Goal: Information Seeking & Learning: Learn about a topic

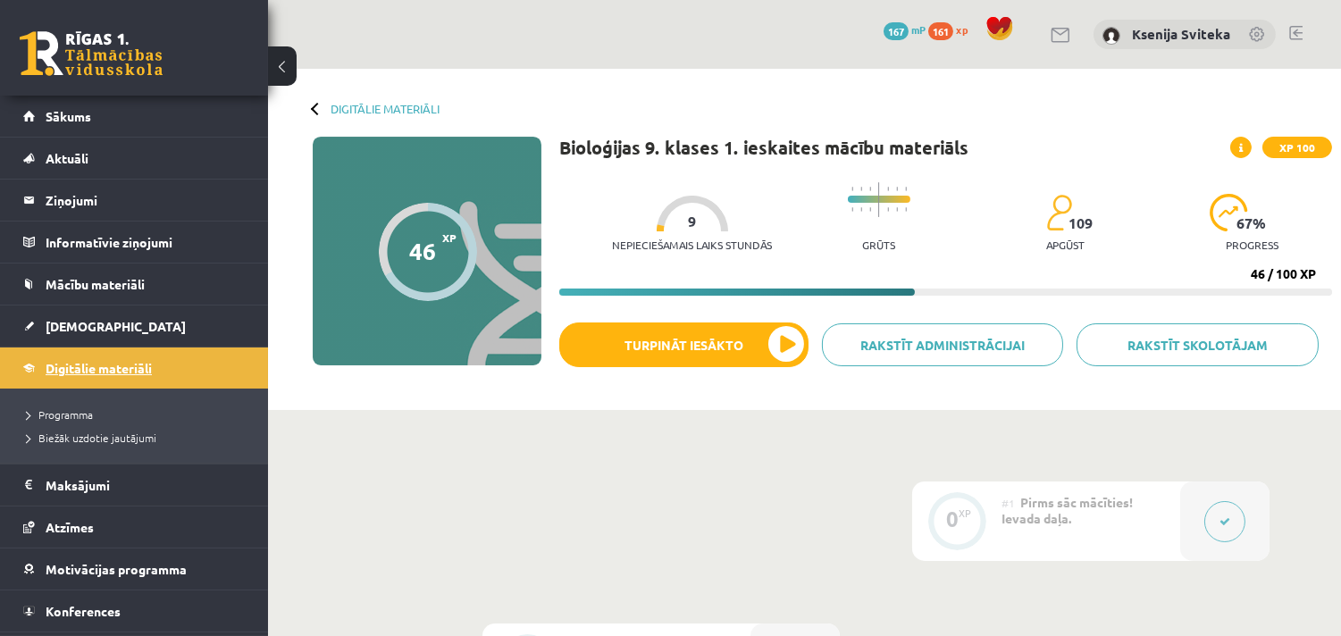
click at [102, 357] on link "Digitālie materiāli" at bounding box center [134, 368] width 222 height 41
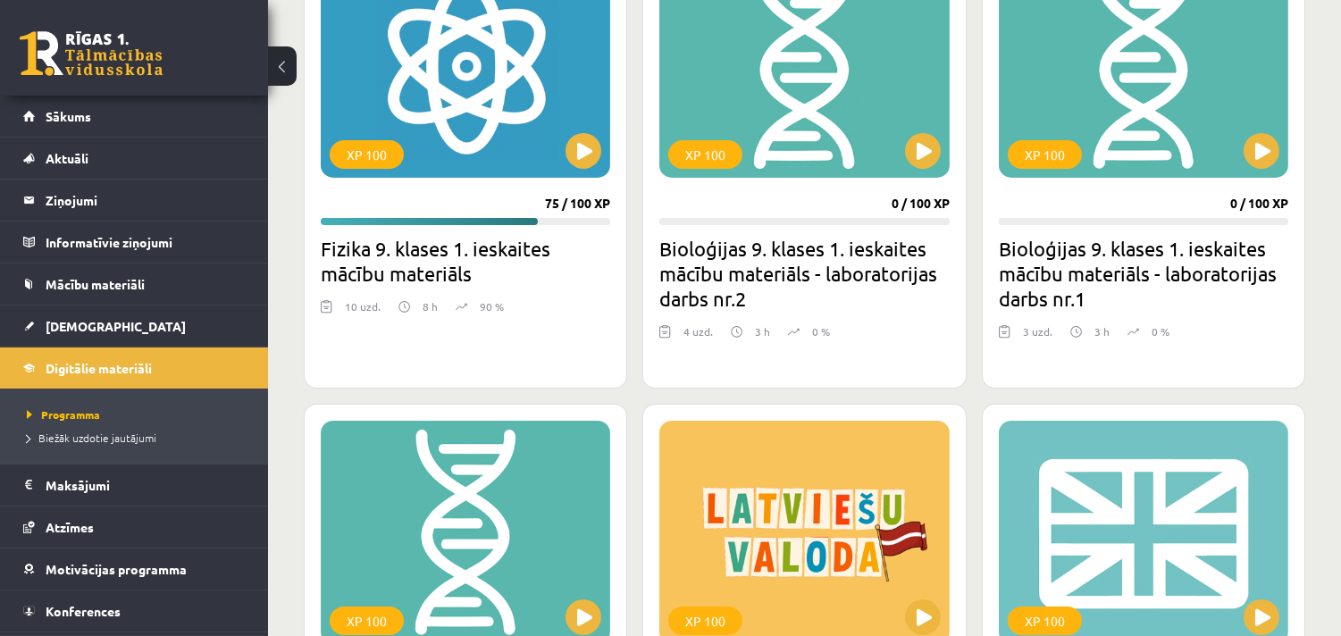
scroll to position [595, 0]
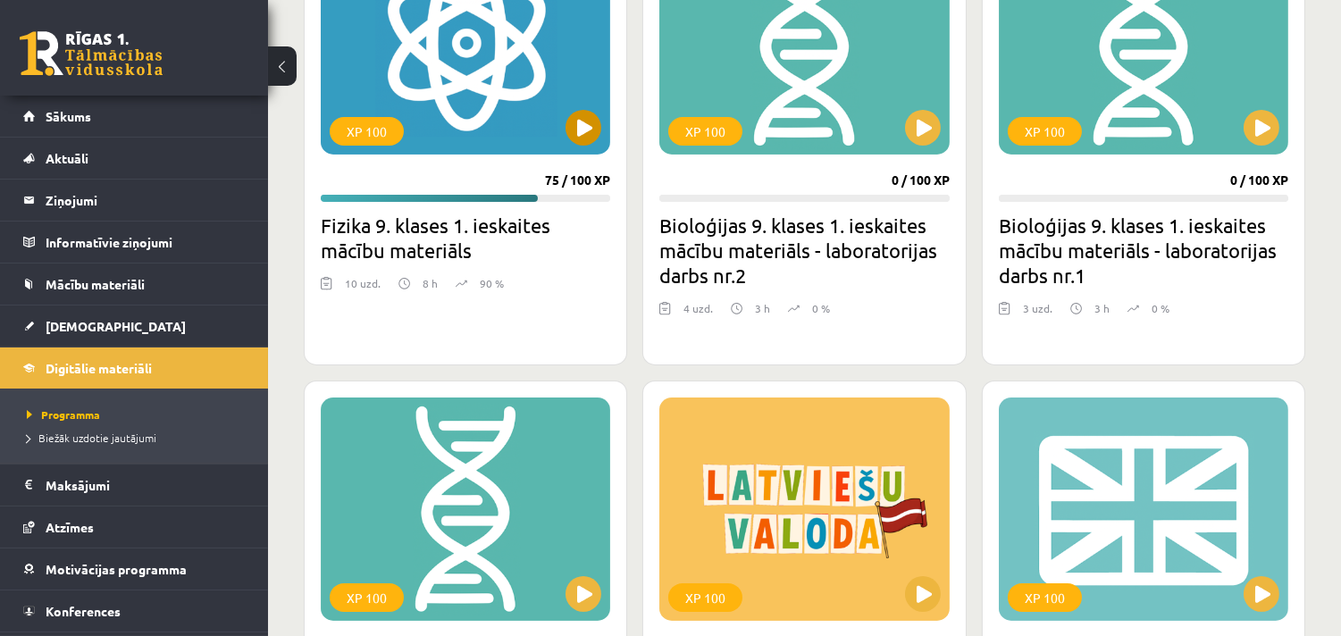
click at [500, 85] on div "XP 100" at bounding box center [466, 42] width 290 height 223
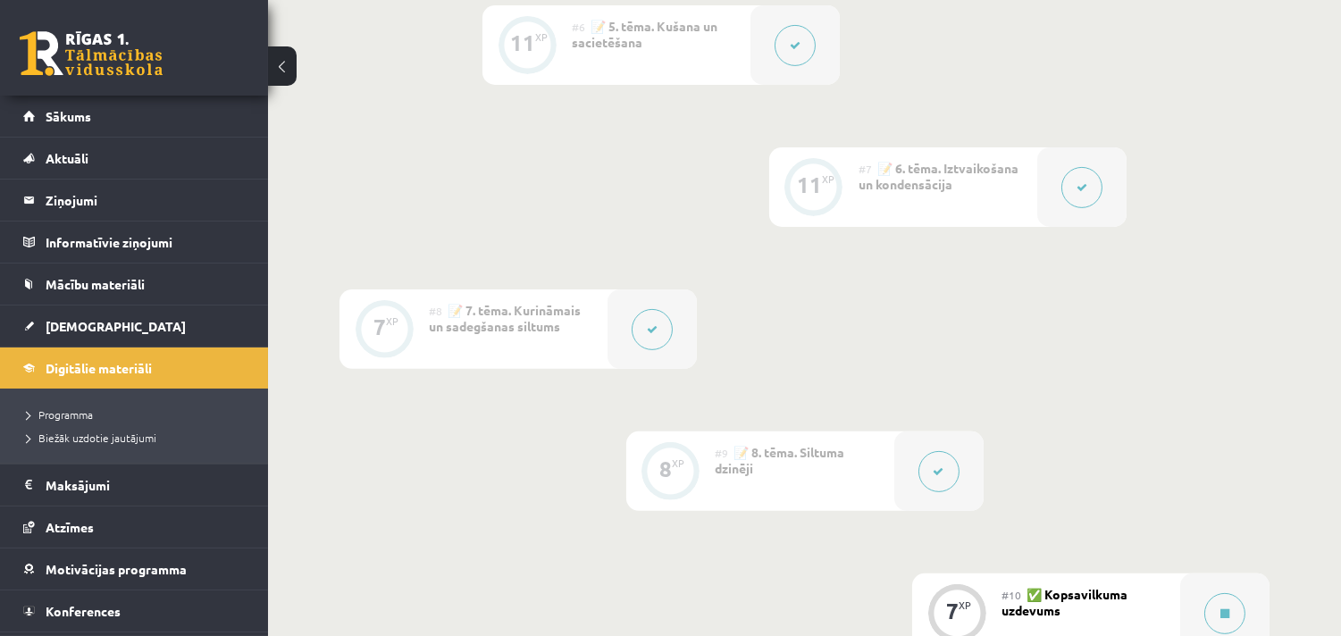
scroll to position [1489, 0]
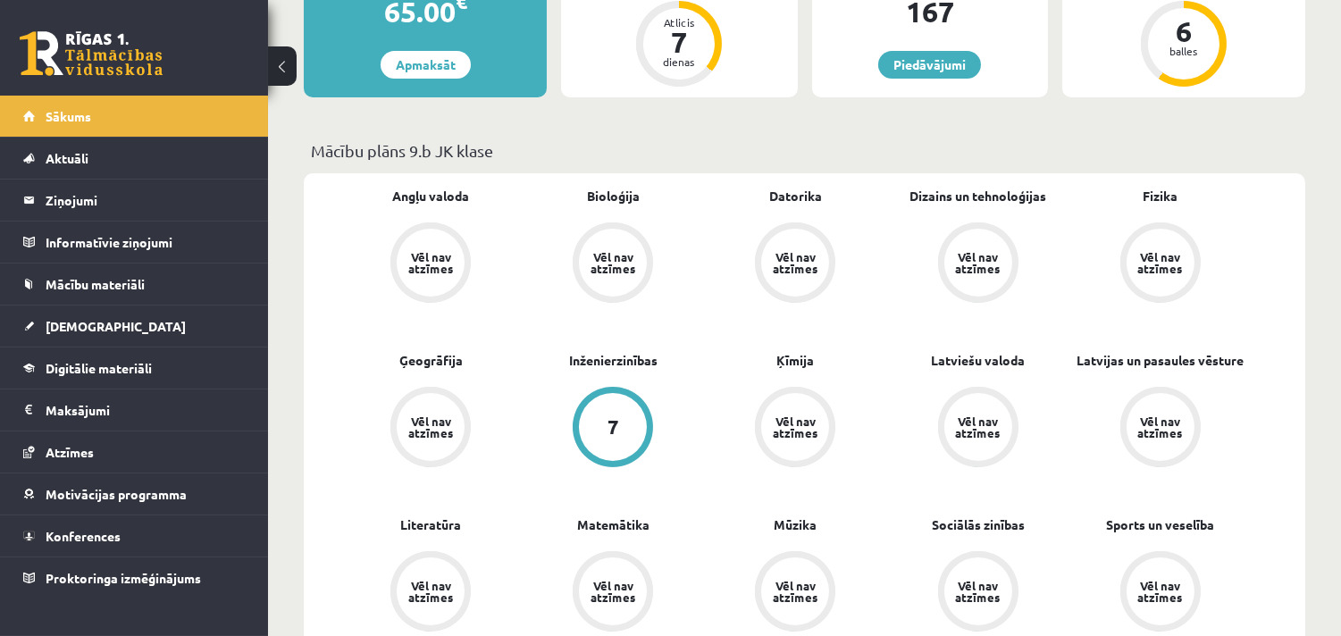
scroll to position [496, 0]
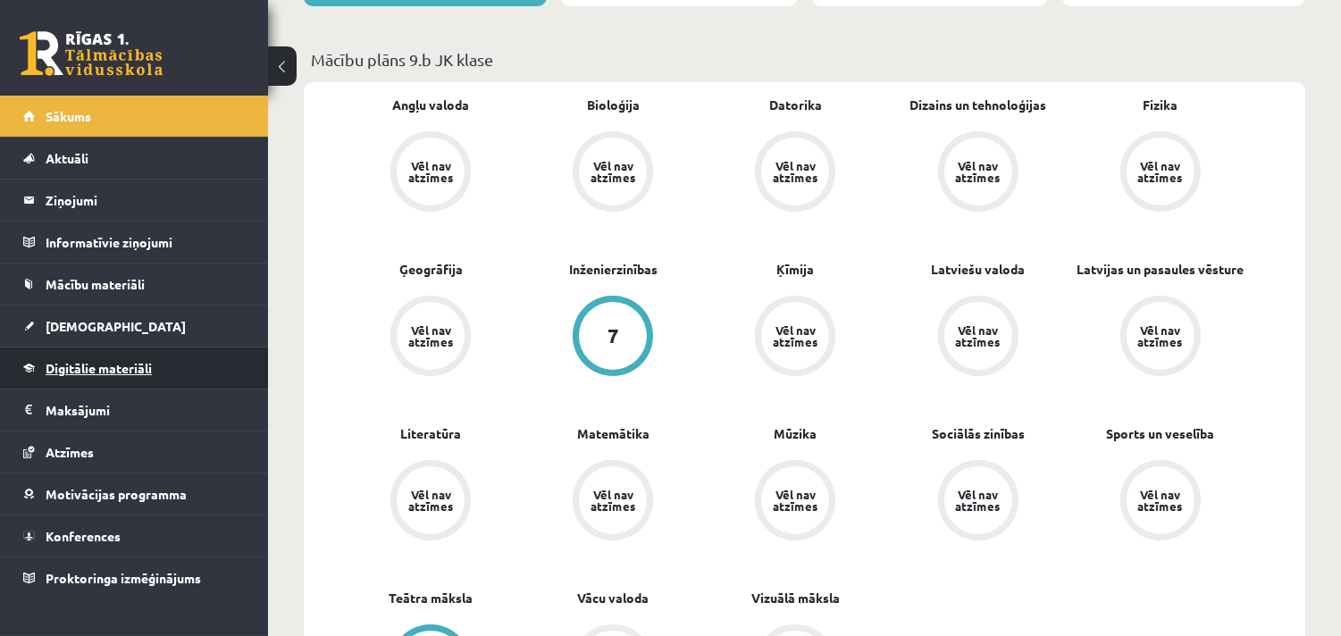
click at [120, 373] on span "Digitālie materiāli" at bounding box center [99, 368] width 106 height 16
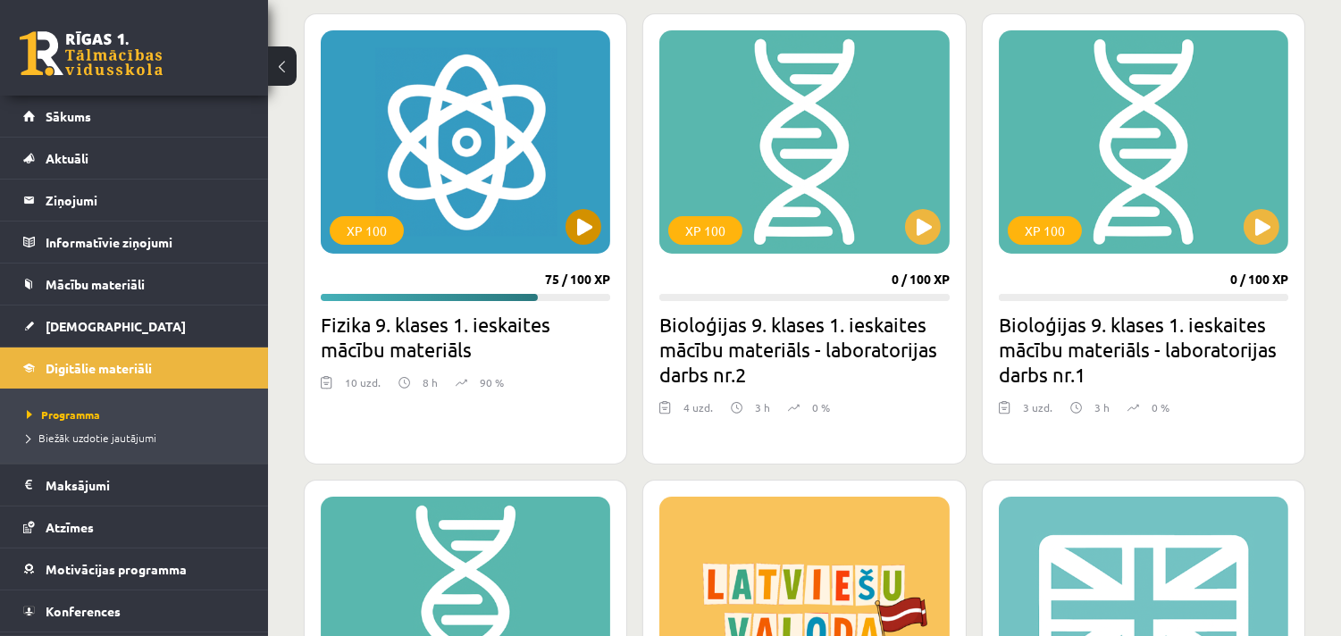
click at [492, 165] on div "XP 100" at bounding box center [466, 141] width 290 height 223
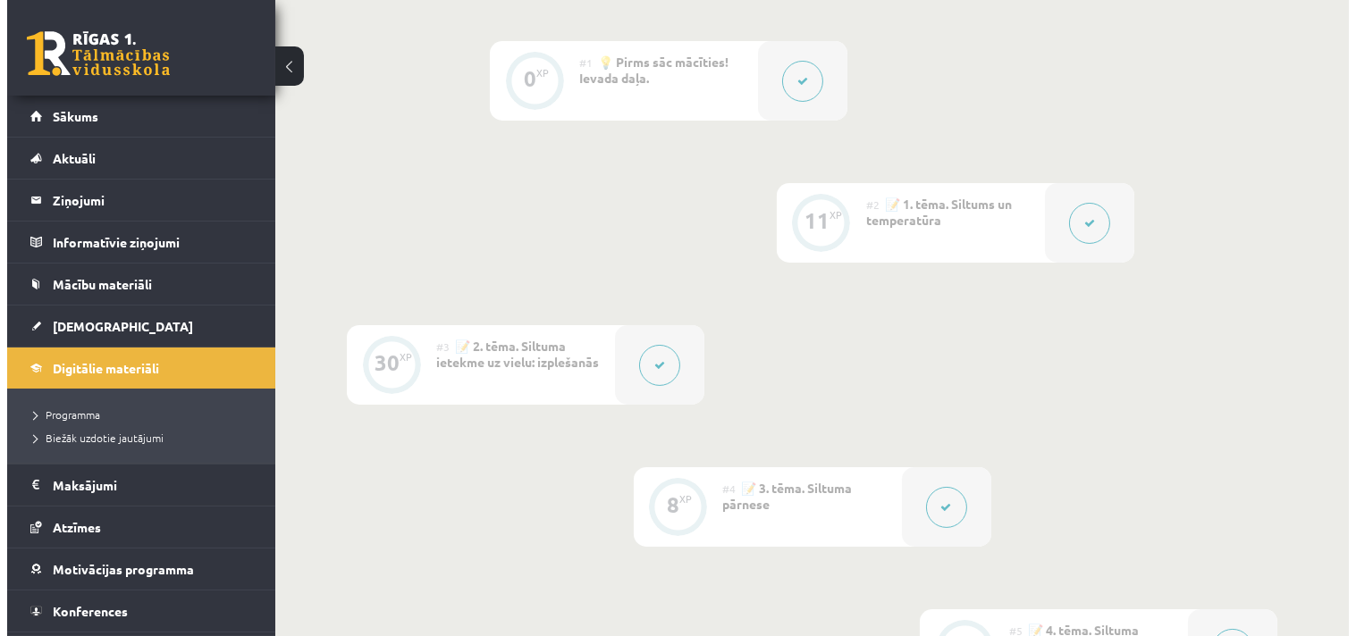
scroll to position [397, 0]
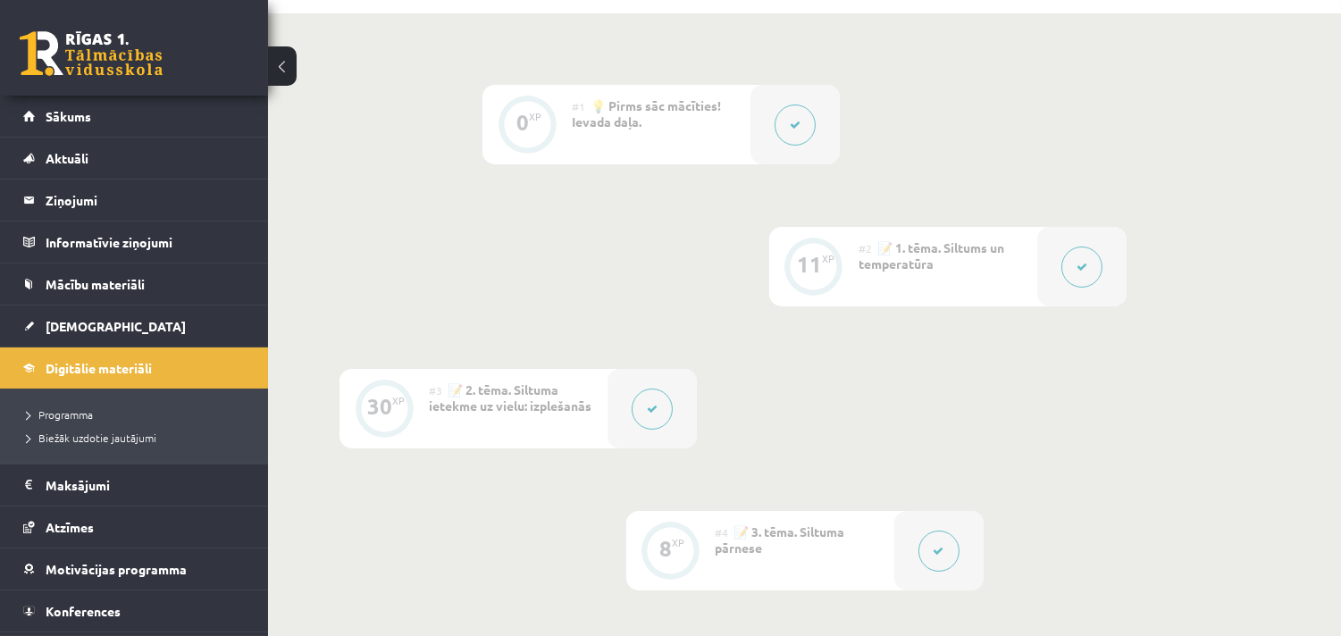
click at [1078, 271] on icon at bounding box center [1082, 267] width 11 height 11
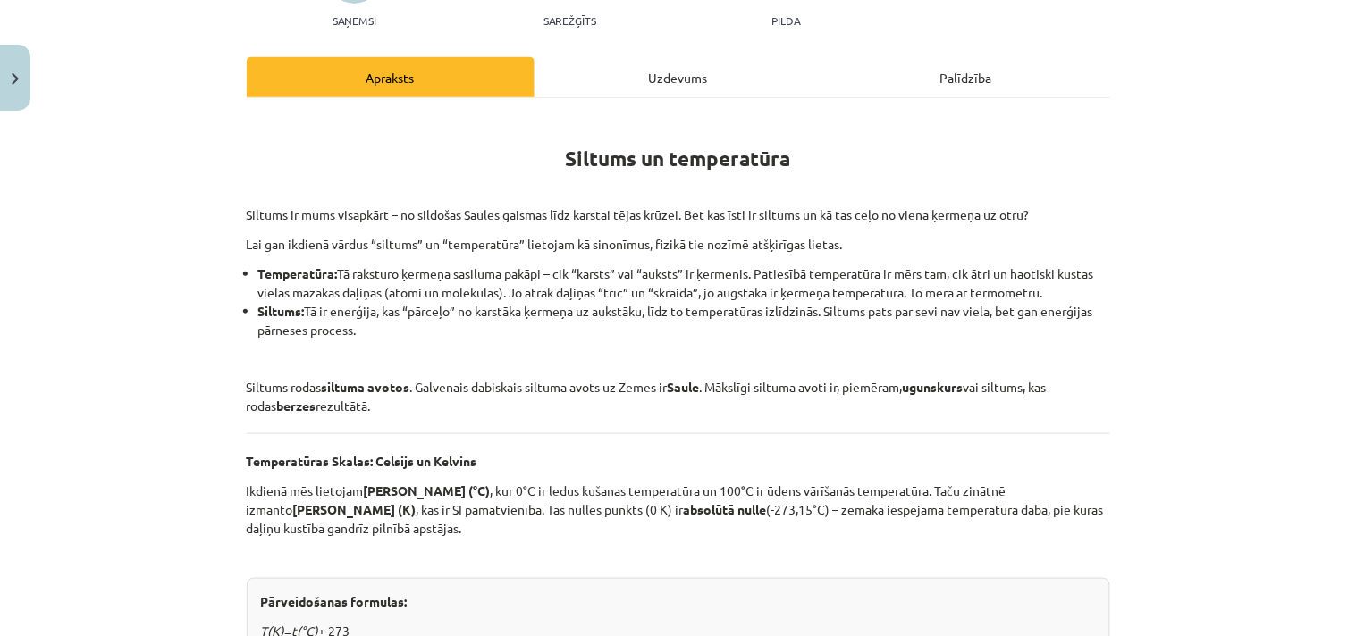
scroll to position [298, 0]
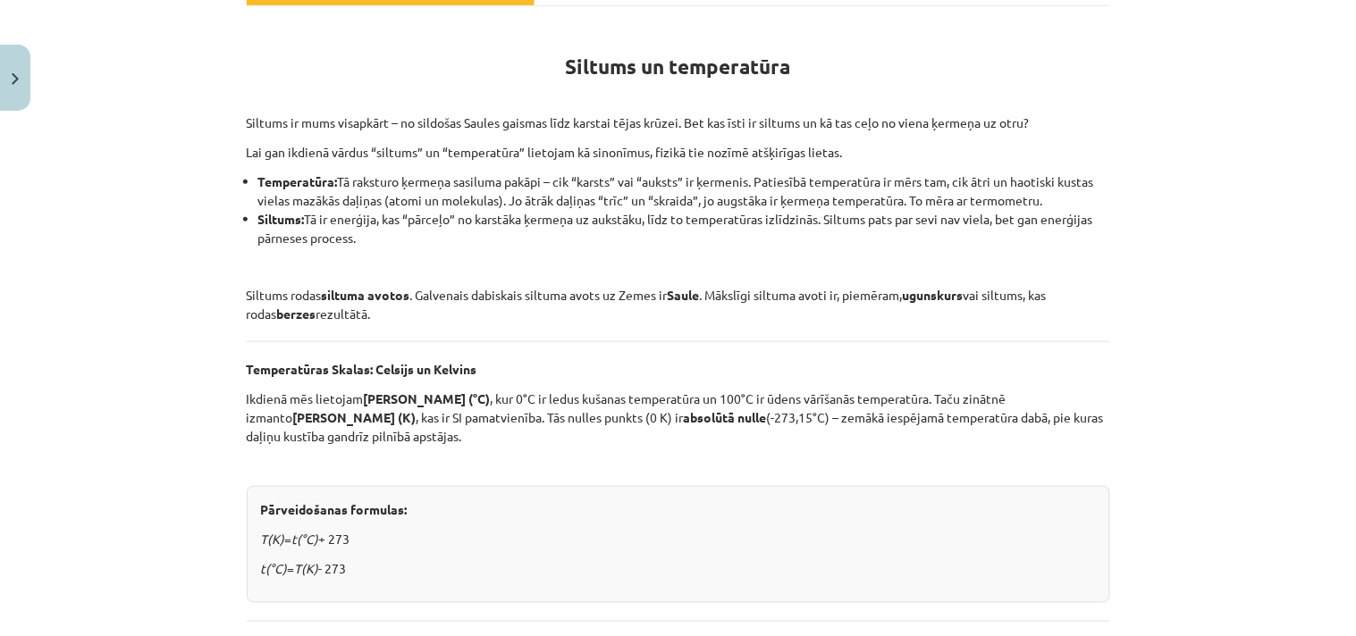
drag, startPoint x: 558, startPoint y: 63, endPoint x: 781, endPoint y: 581, distance: 564.0
click at [781, 581] on div "Siltums un temperatūra Siltums ir mums visapkārt – no sildošas Saules gaismas l…" at bounding box center [678, 561] width 863 height 1079
copy div "Loremip do sitametcons Adipisc el sedd eiusmodte – in utlabore Etdolo magnaal e…"
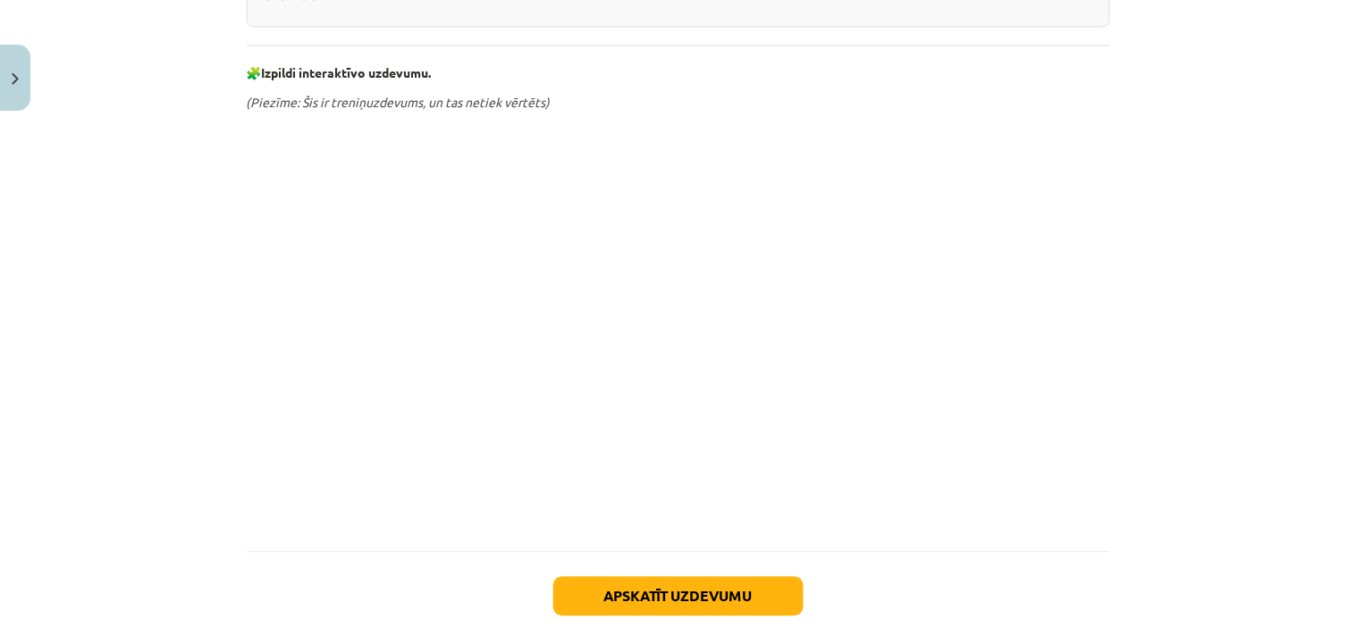
scroll to position [1025, 0]
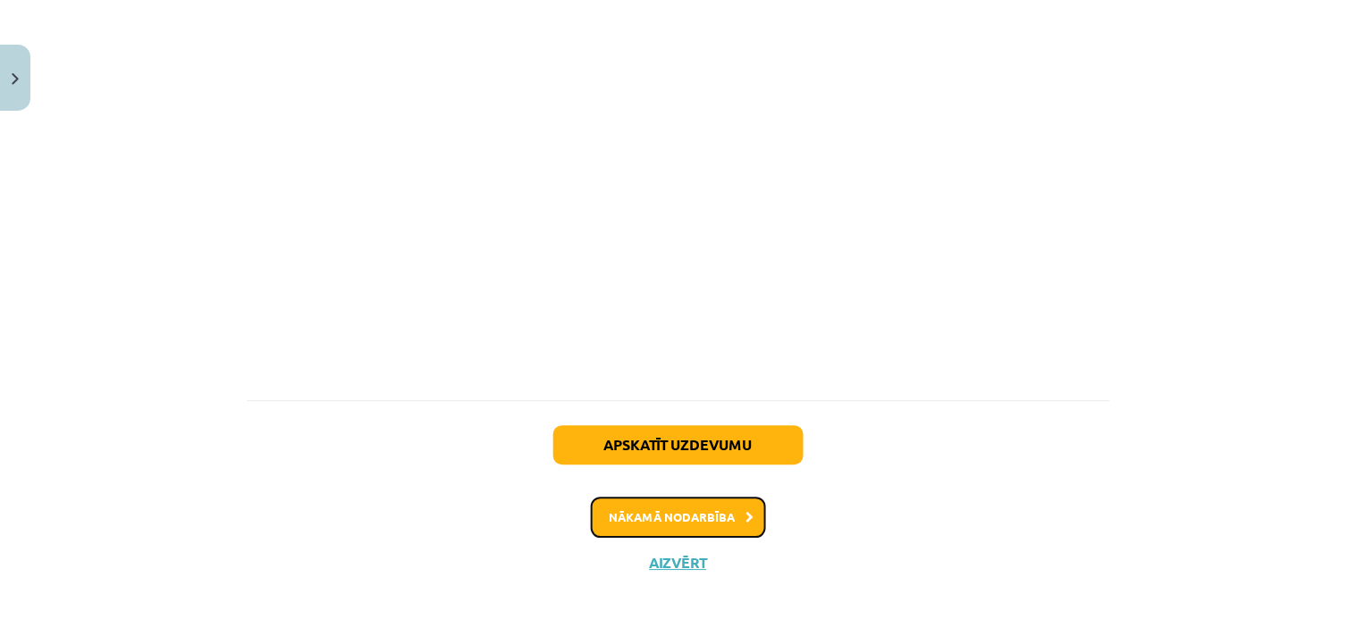
click at [712, 515] on button "Nākamā nodarbība" at bounding box center [678, 517] width 175 height 41
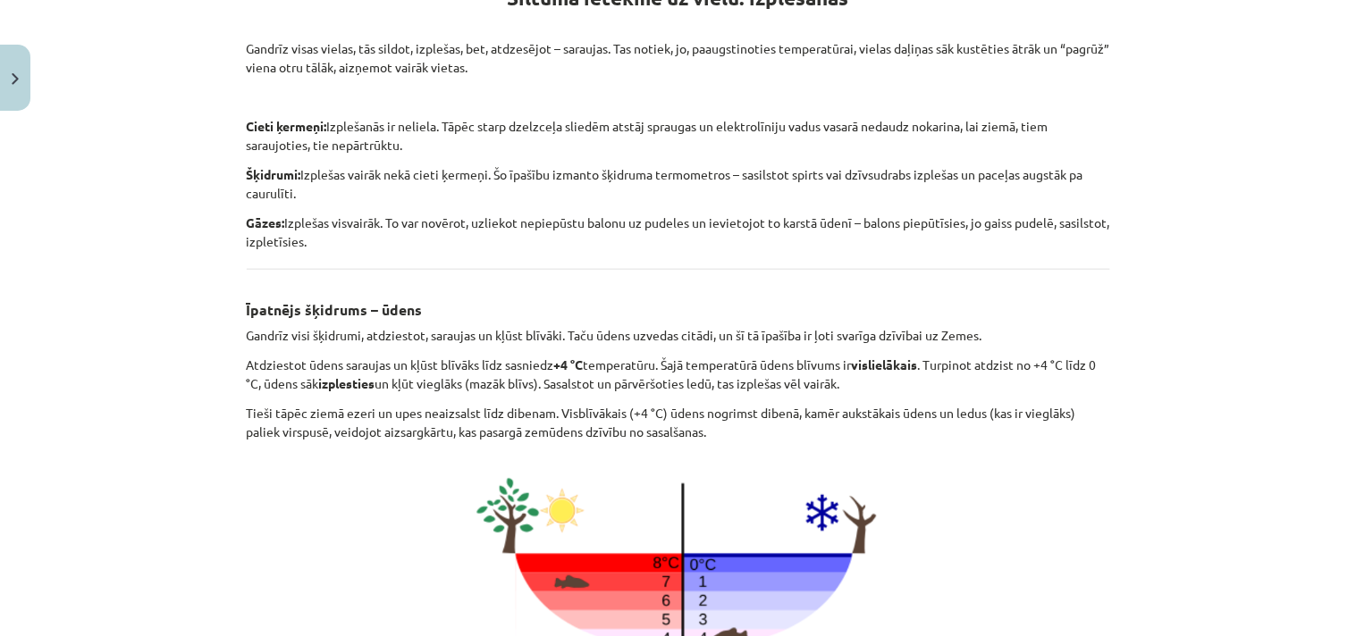
scroll to position [890, 0]
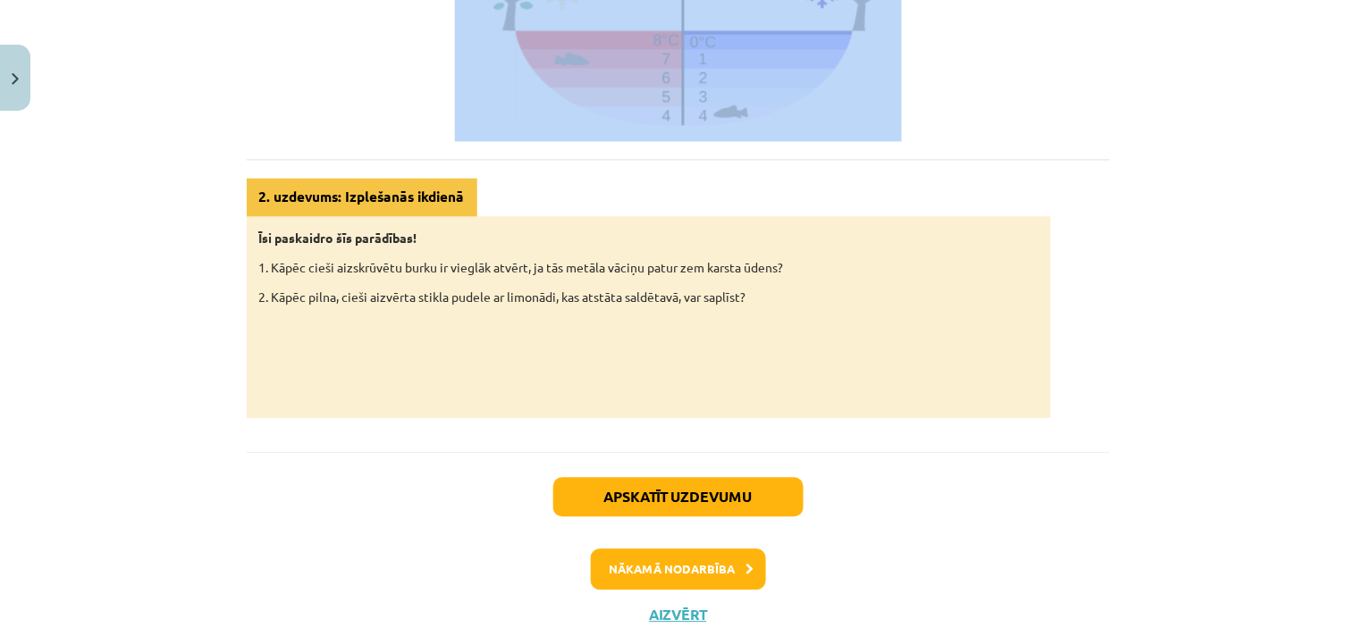
drag, startPoint x: 499, startPoint y: 311, endPoint x: 936, endPoint y: 125, distance: 474.8
copy div "Siltuma ietekme uz vielu: izplešanās Gandrīz visas vielas, tās sildot, izplešas…"
click at [701, 568] on button "Nākamā nodarbība" at bounding box center [678, 569] width 175 height 41
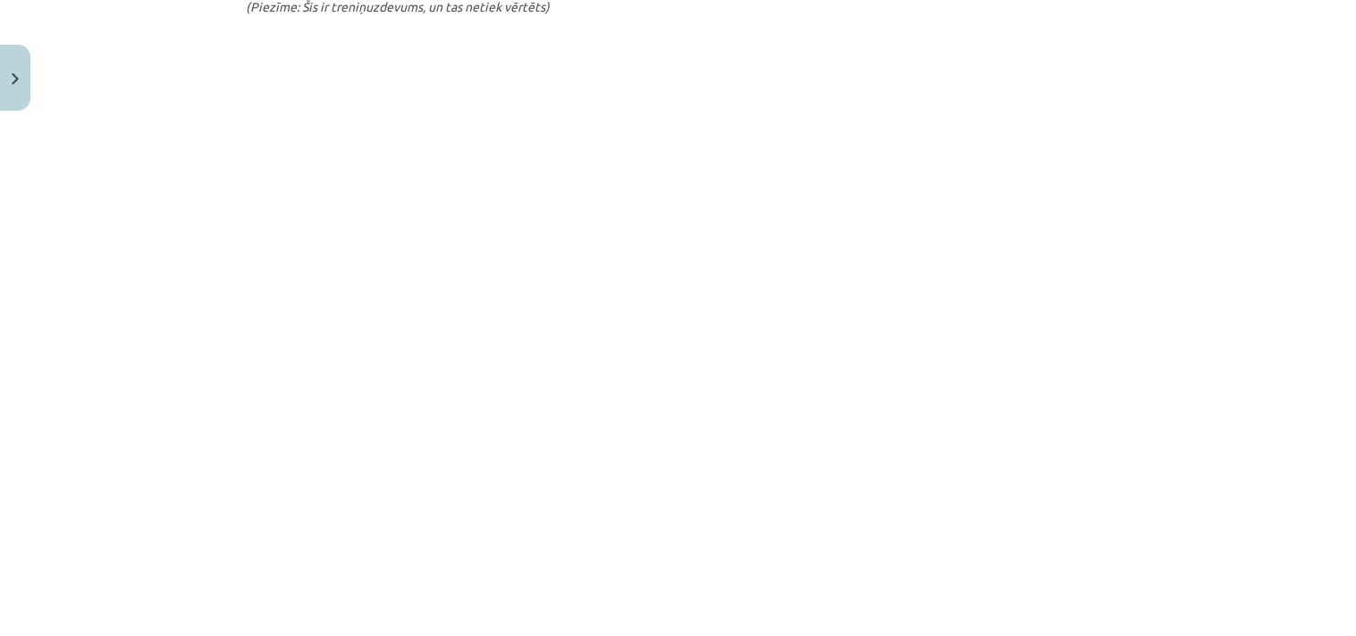
scroll to position [407, 0]
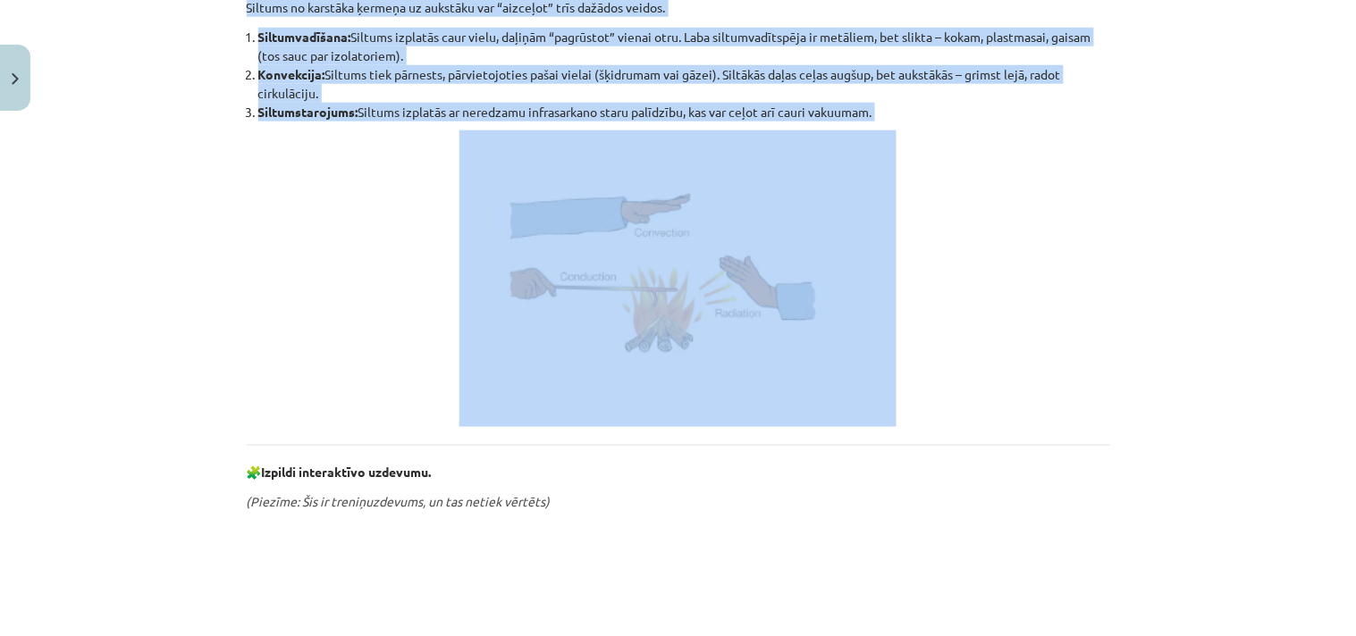
drag, startPoint x: 592, startPoint y: 315, endPoint x: 853, endPoint y: 368, distance: 266.4
click at [853, 368] on div "Siltuma pārnese Siltums no karstāka ķermeņa uz aukstāku var “aizceļot” trīs daž…" at bounding box center [678, 530] width 863 height 1236
copy div "Siltuma pārnese Siltums no karstāka ķermeņa uz aukstāku var “aizceļot” trīs daž…"
click at [667, 307] on img at bounding box center [677, 278] width 437 height 297
click at [1005, 273] on p at bounding box center [678, 278] width 863 height 297
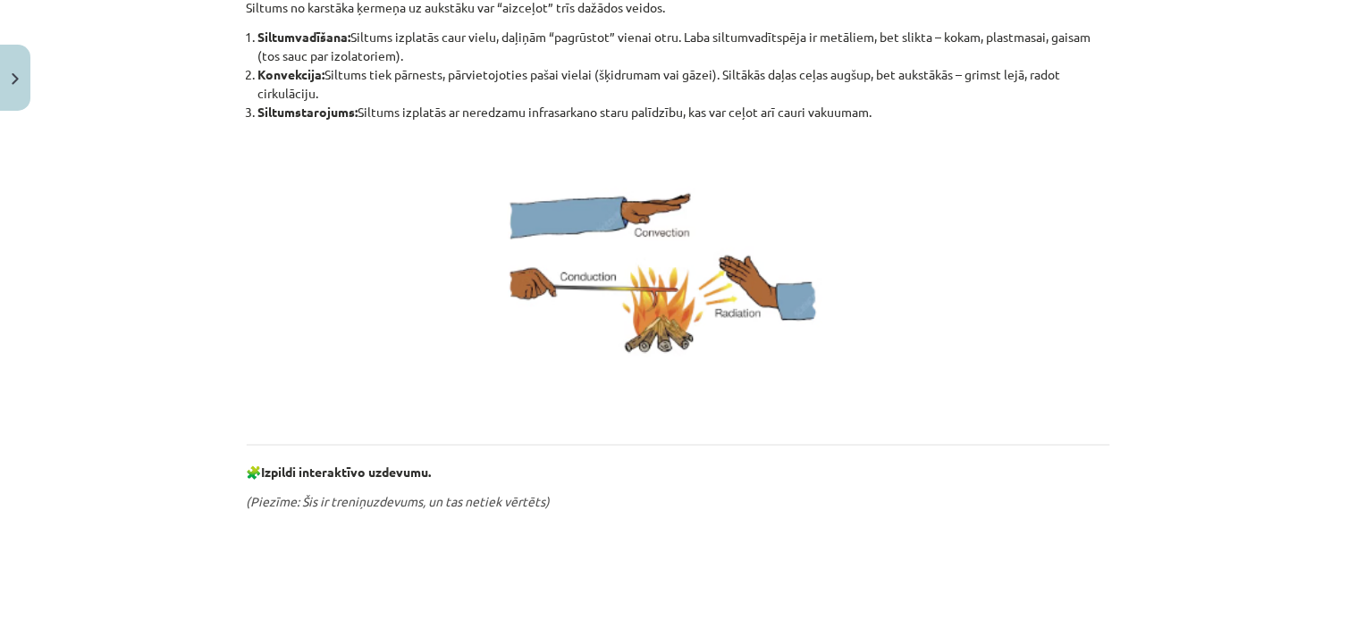
click at [658, 302] on img at bounding box center [677, 278] width 437 height 297
click at [653, 259] on img at bounding box center [677, 278] width 437 height 297
click at [796, 91] on li "Konvekcija: Siltums tiek pārnests, pārvietojoties pašai vielai (šķidrumam vai g…" at bounding box center [684, 84] width 852 height 38
click at [646, 192] on img at bounding box center [677, 278] width 437 height 297
click at [575, 259] on img at bounding box center [677, 278] width 437 height 297
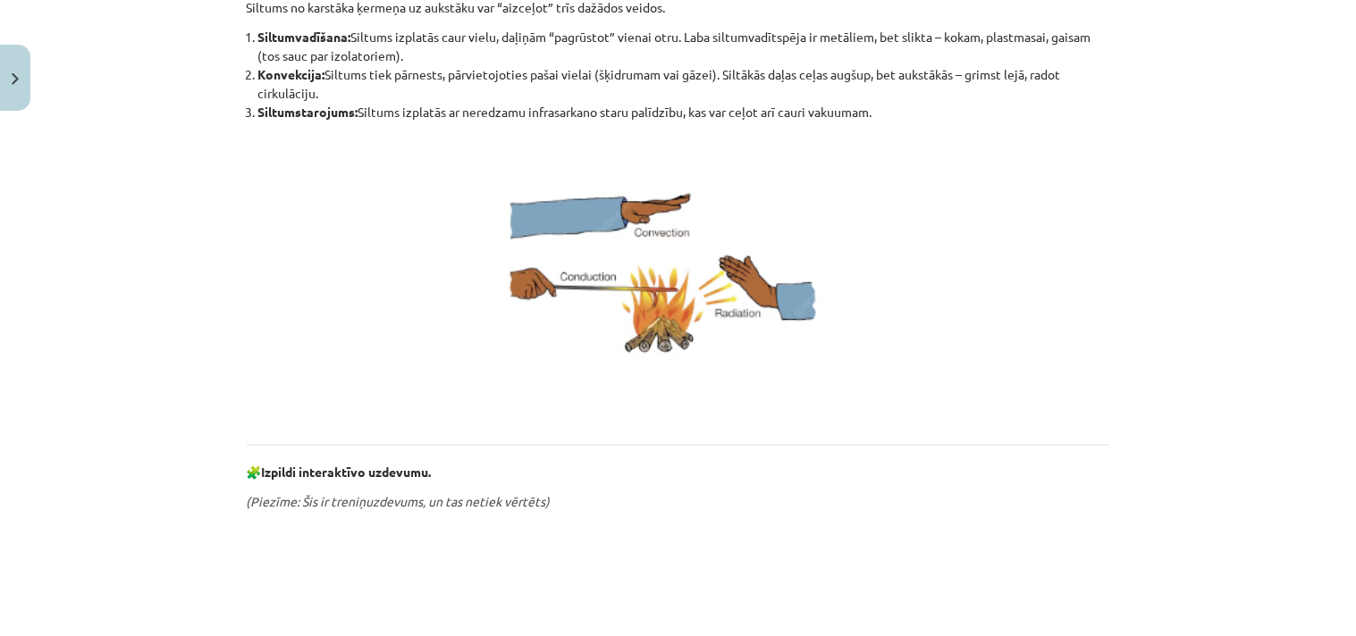
drag, startPoint x: 575, startPoint y: 259, endPoint x: 538, endPoint y: 304, distance: 57.8
click at [538, 304] on img at bounding box center [677, 278] width 437 height 297
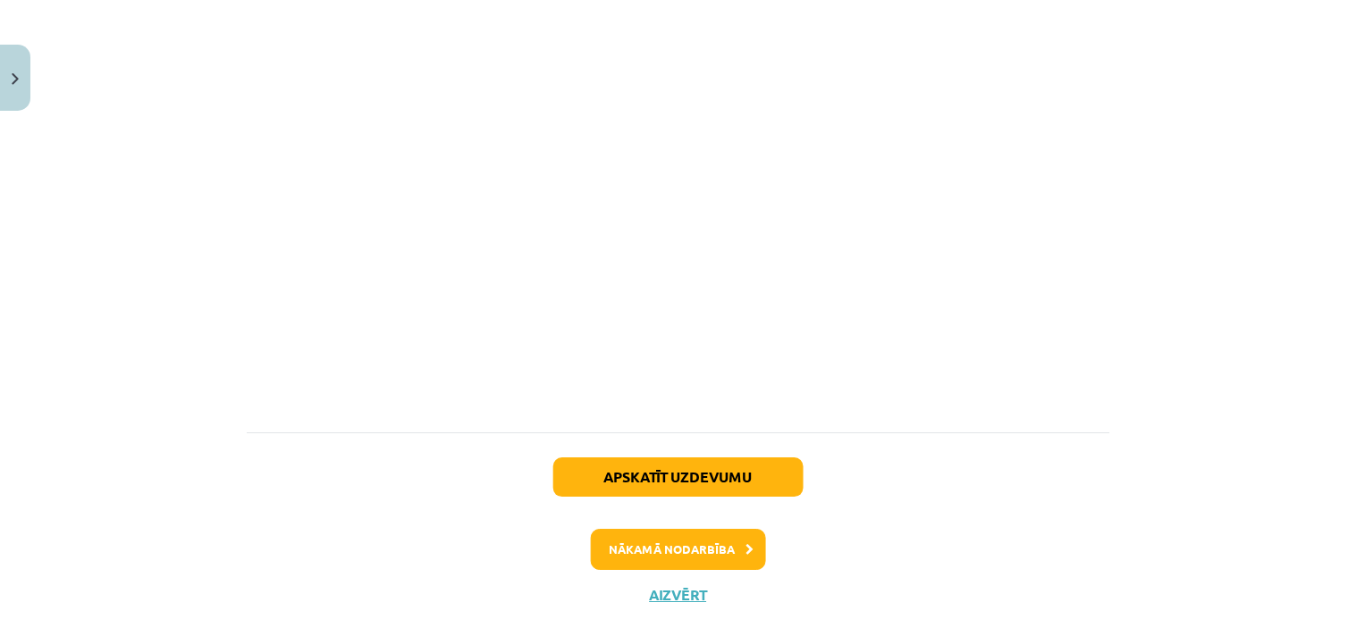
scroll to position [1183, 0]
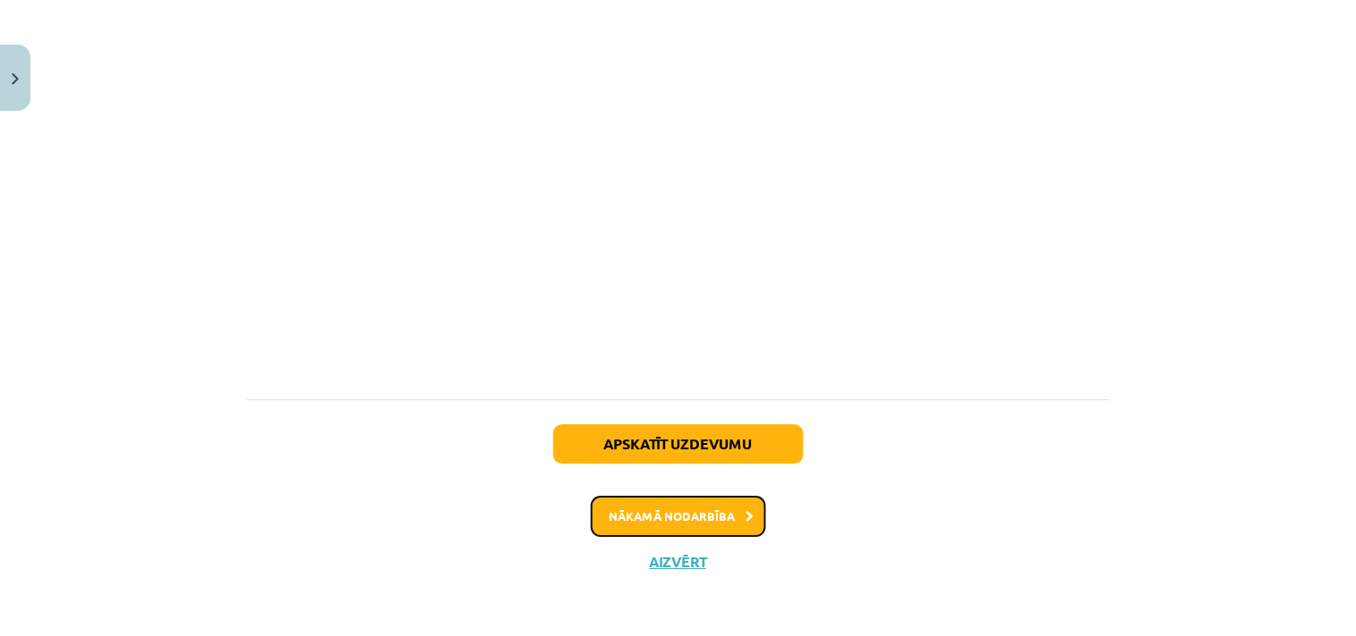
click at [655, 508] on button "Nākamā nodarbība" at bounding box center [678, 516] width 175 height 41
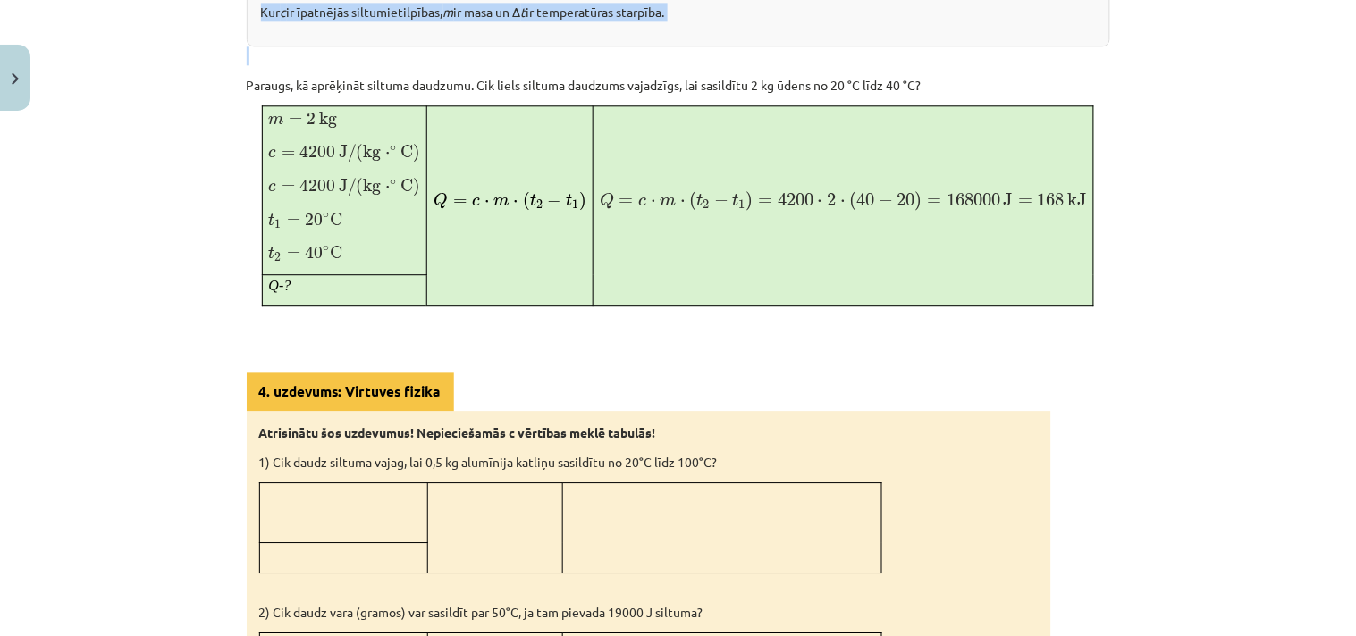
scroll to position [1096, 0]
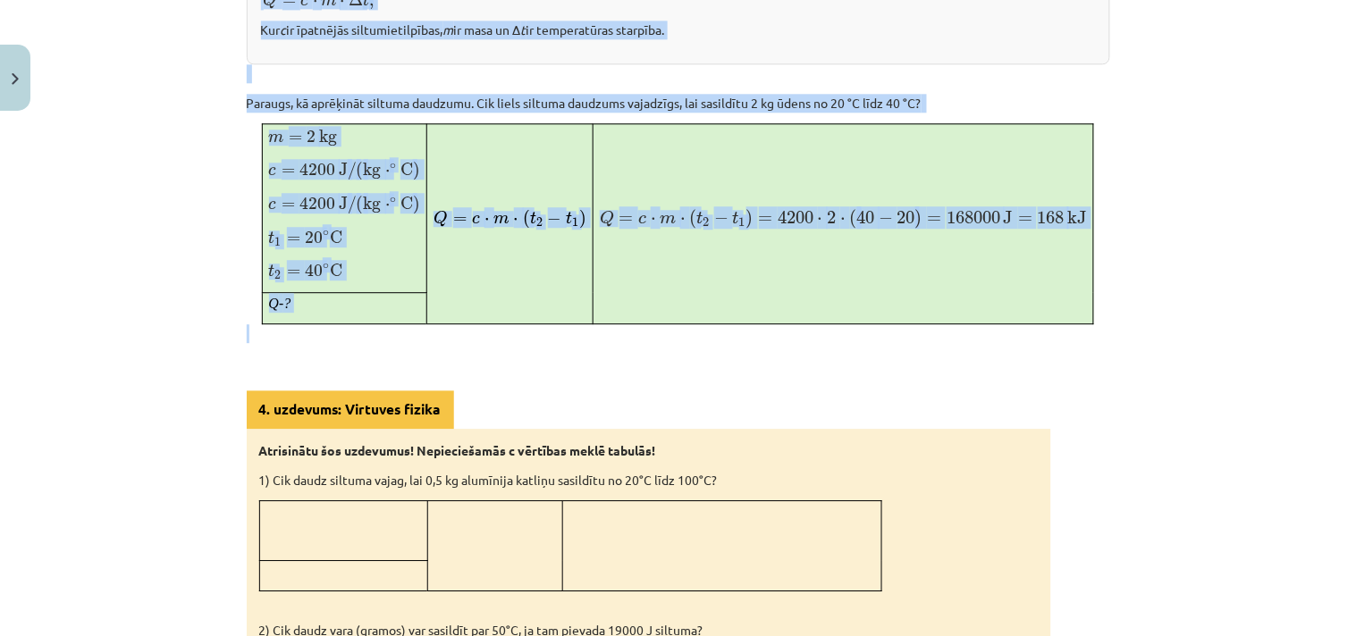
drag, startPoint x: 529, startPoint y: 113, endPoint x: 1037, endPoint y: 337, distance: 555.7
click at [1037, 337] on div "Siltuma daudzums un sildīšana Lai uzsildītu ķermeni, tam jāpievada enerģija – s…" at bounding box center [678, 169] width 863 height 1890
copy div "Siltuma daudzums un sildīšana Lai uzsildītu ķermeni, tam jāpievada enerģija – s…"
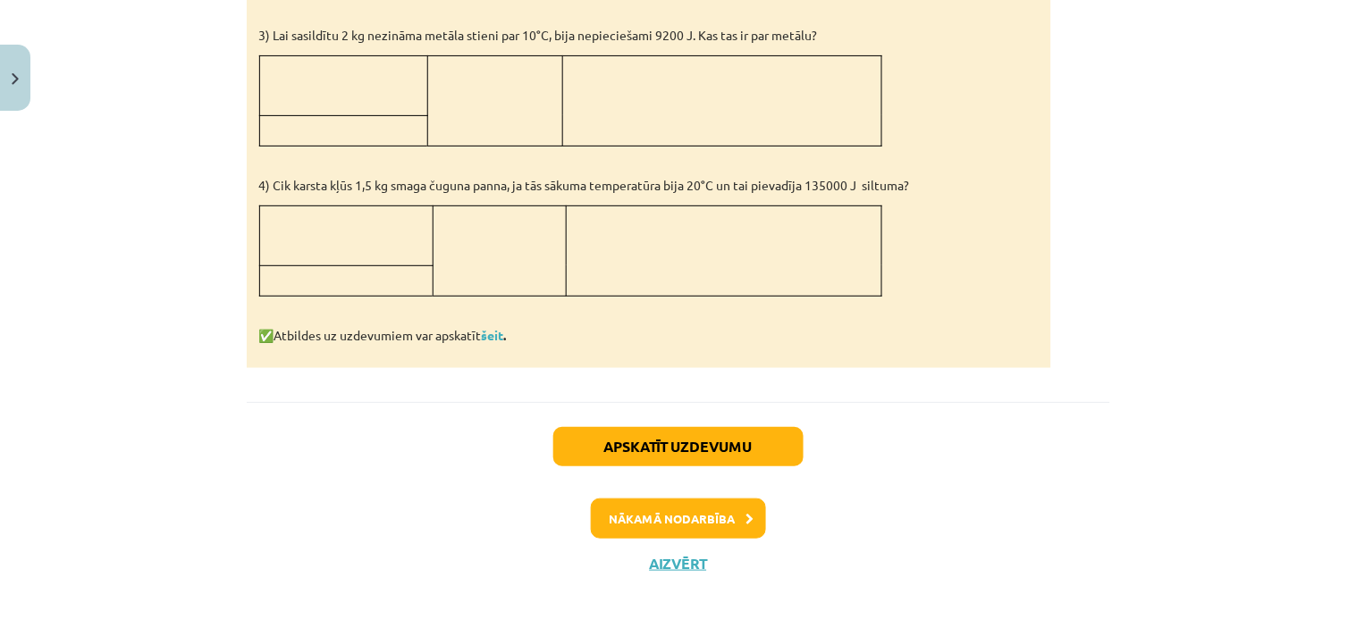
scroll to position [1842, 0]
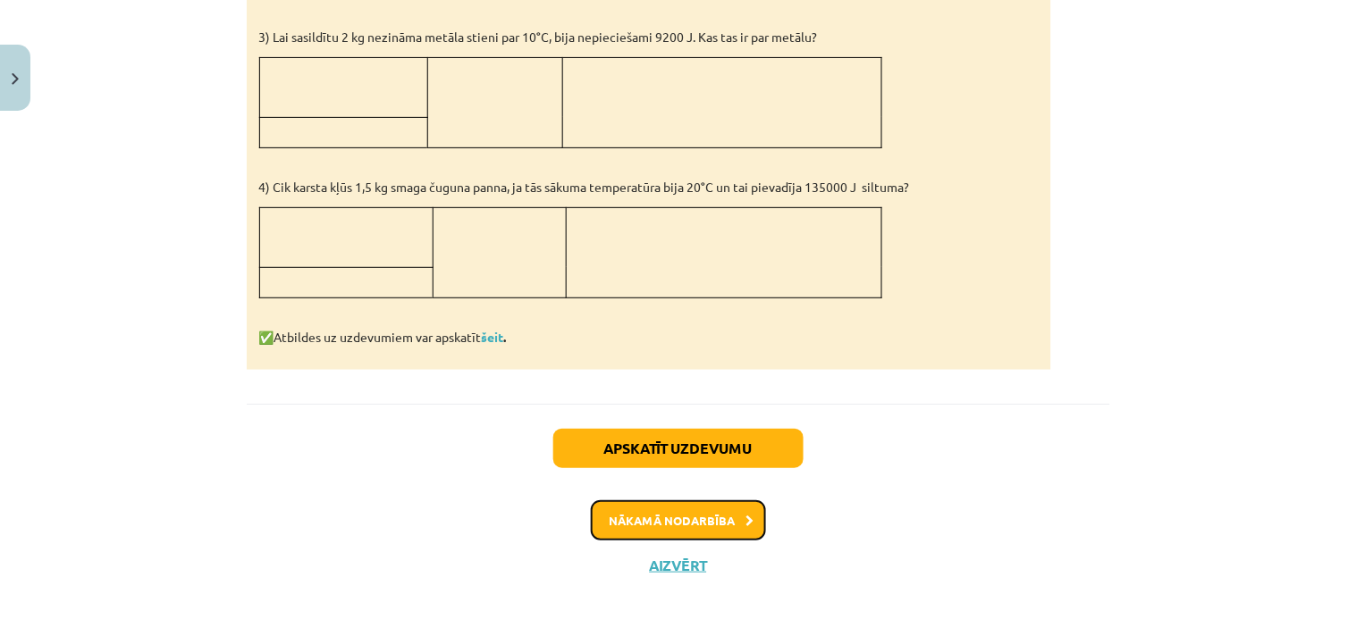
click at [662, 519] on button "Nākamā nodarbība" at bounding box center [678, 520] width 175 height 41
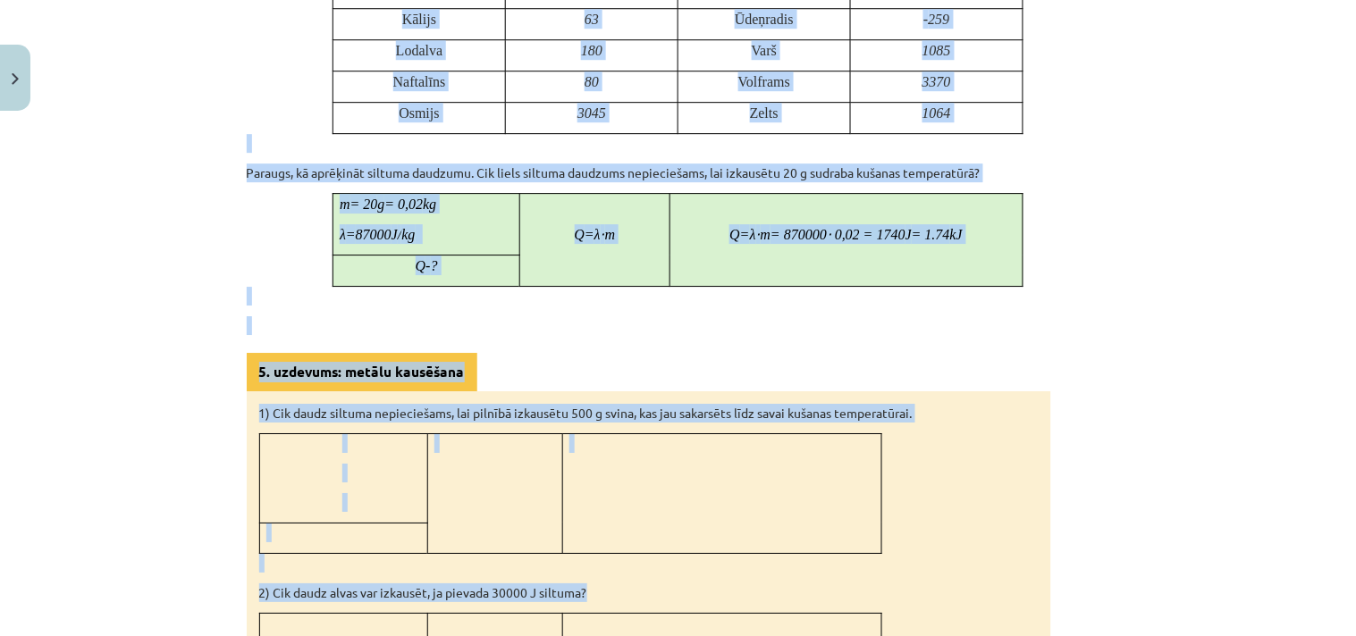
scroll to position [1351, 0]
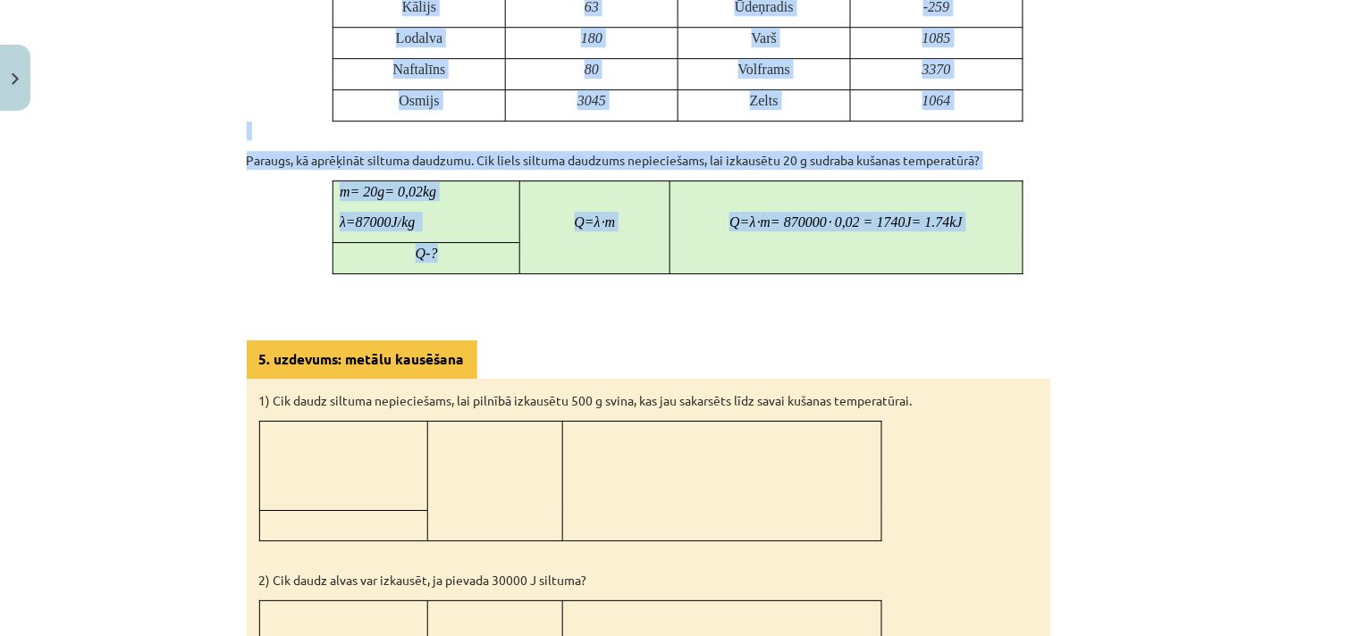
drag, startPoint x: 569, startPoint y: 315, endPoint x: 1015, endPoint y: 264, distance: 448.9
copy div "ušana un sacietēšana Pievadot siltumu ledum, tā temperatūra ceļas līdz 0°C. Pēc…"
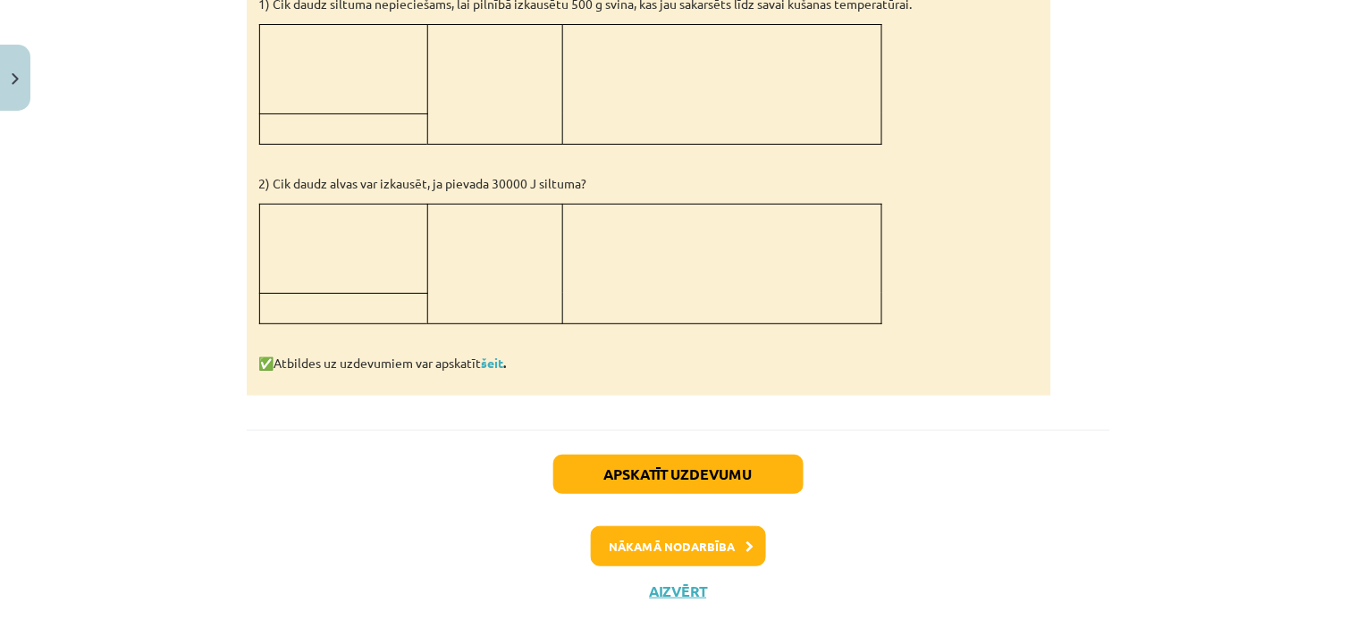
scroll to position [1781, 0]
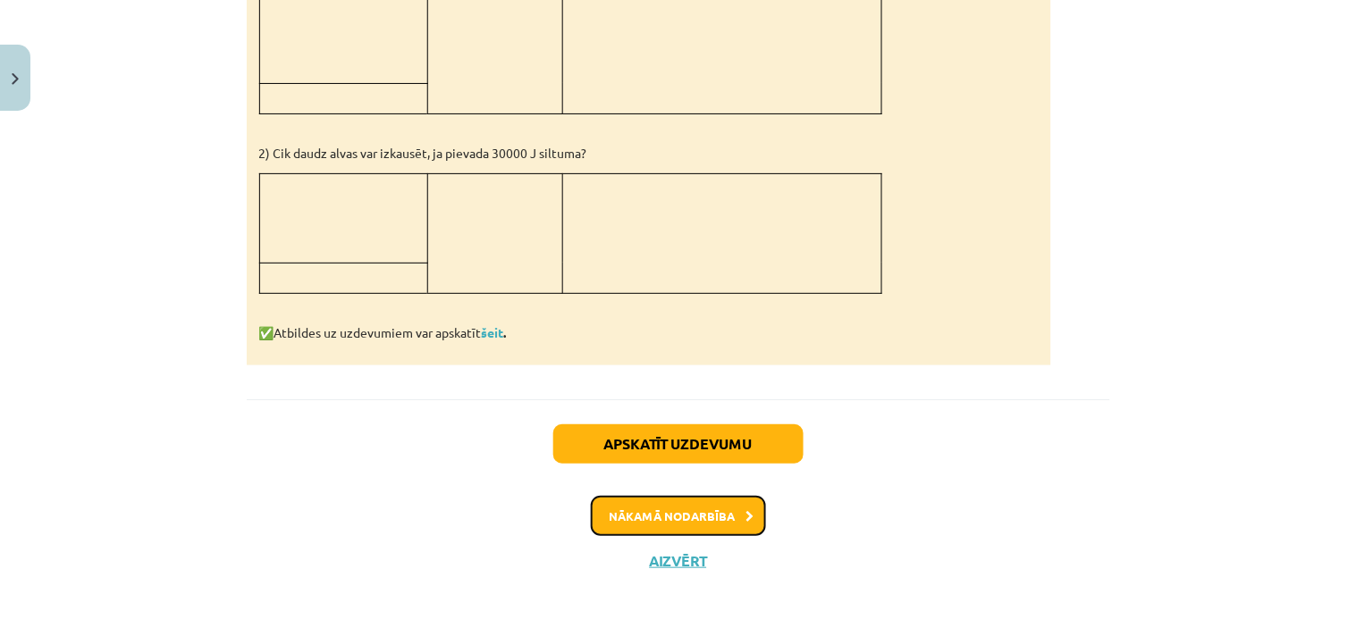
click at [708, 512] on button "Nākamā nodarbība" at bounding box center [678, 516] width 175 height 41
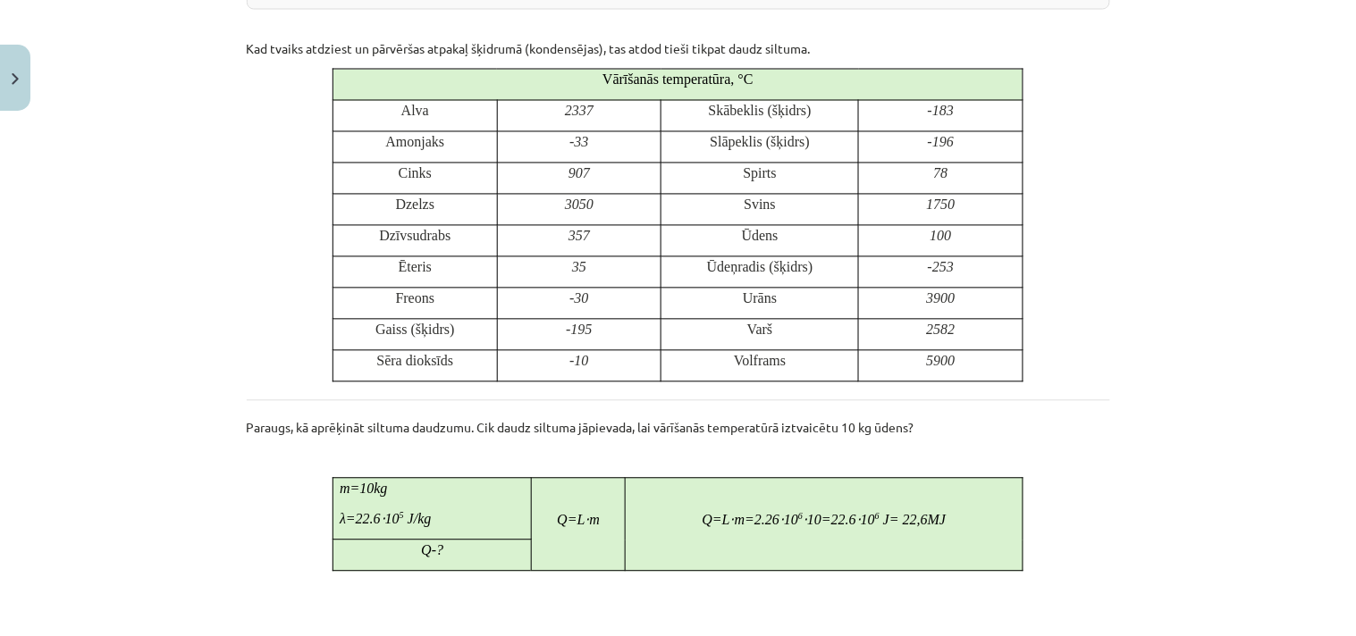
scroll to position [995, 0]
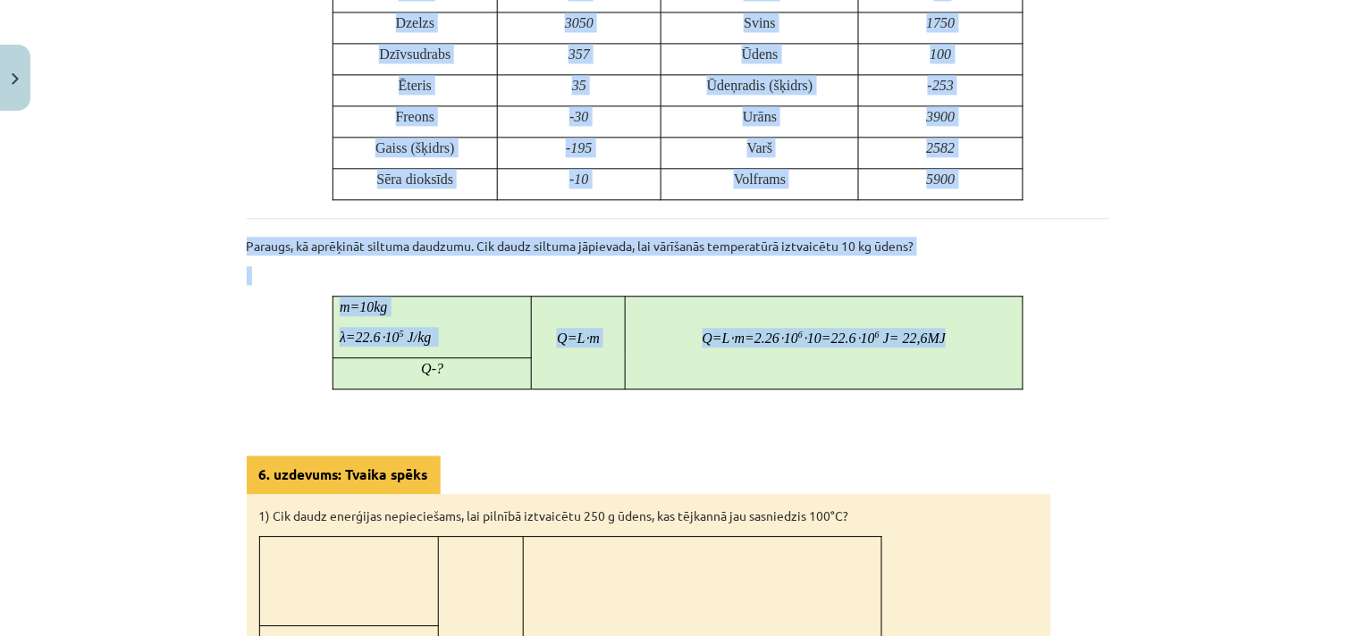
drag, startPoint x: 536, startPoint y: 317, endPoint x: 986, endPoint y: 354, distance: 450.9
click at [986, 354] on div "Iztvaikošana un kondensācija Kad ūdens vārās, tā temperatūra paliek nemainīga –…" at bounding box center [678, 115] width 863 height 1583
copy div "ztvaikošana un kondensācija Kad ūdens vārās, tā temperatūra paliek nemainīga – …"
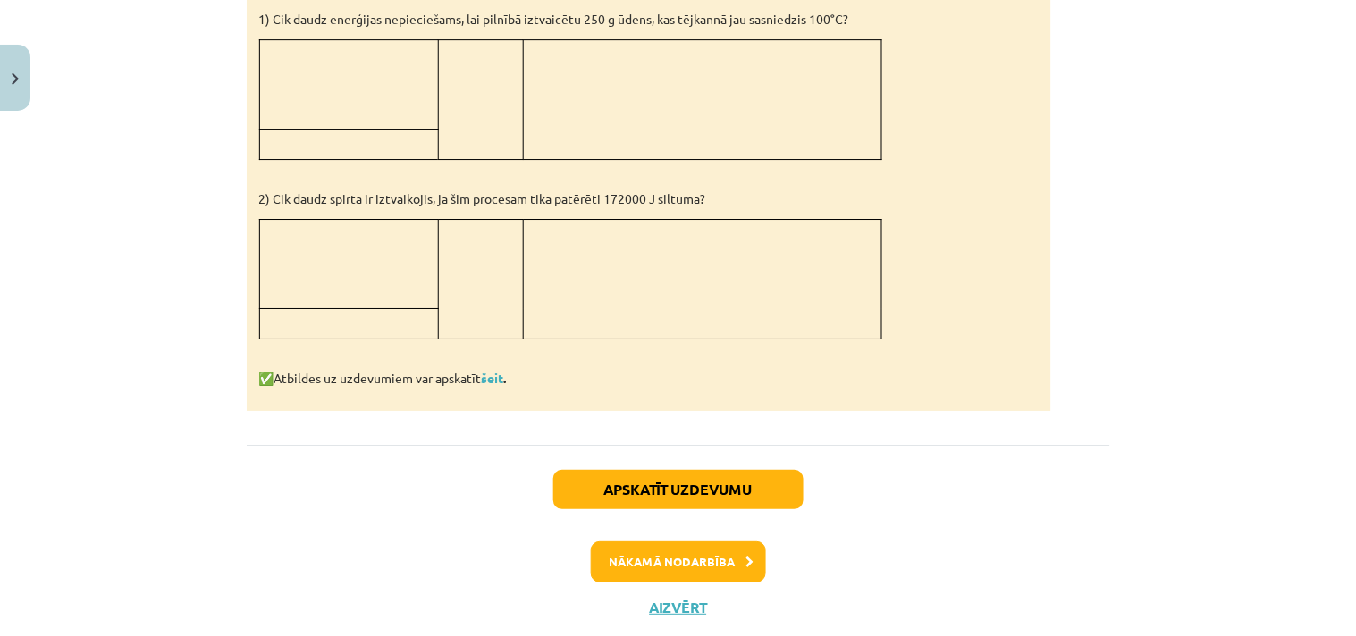
scroll to position [1540, 0]
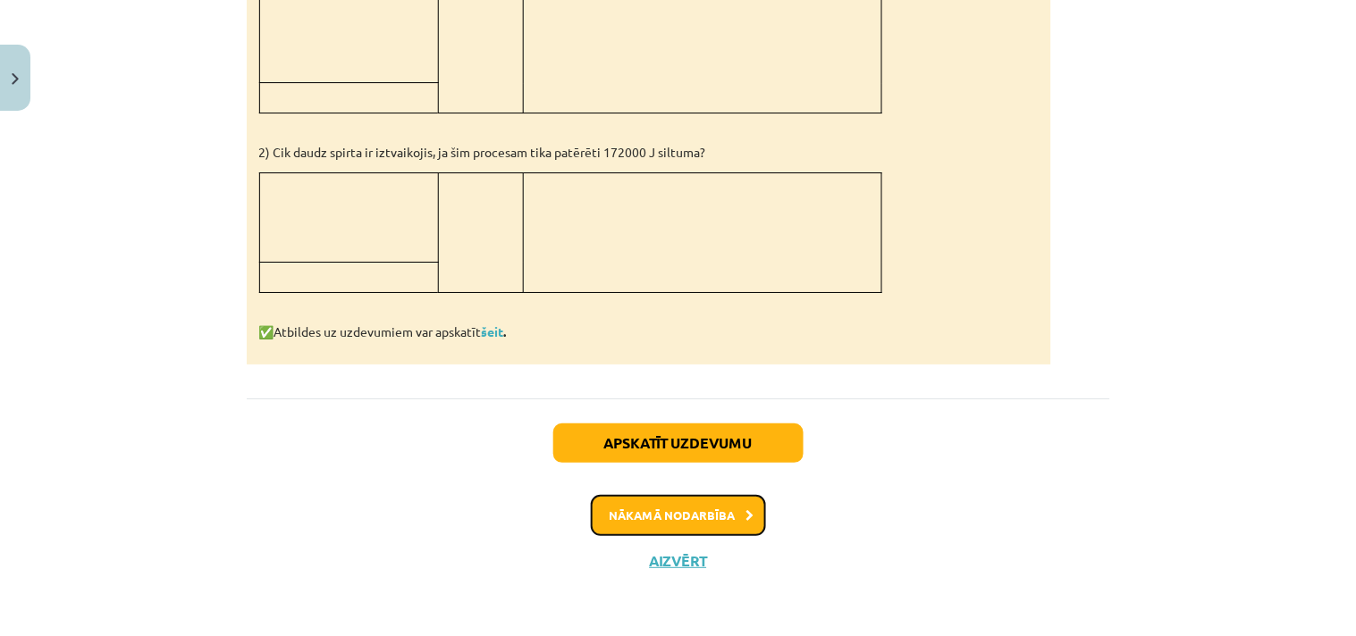
click at [664, 521] on button "Nākamā nodarbība" at bounding box center [678, 515] width 175 height 41
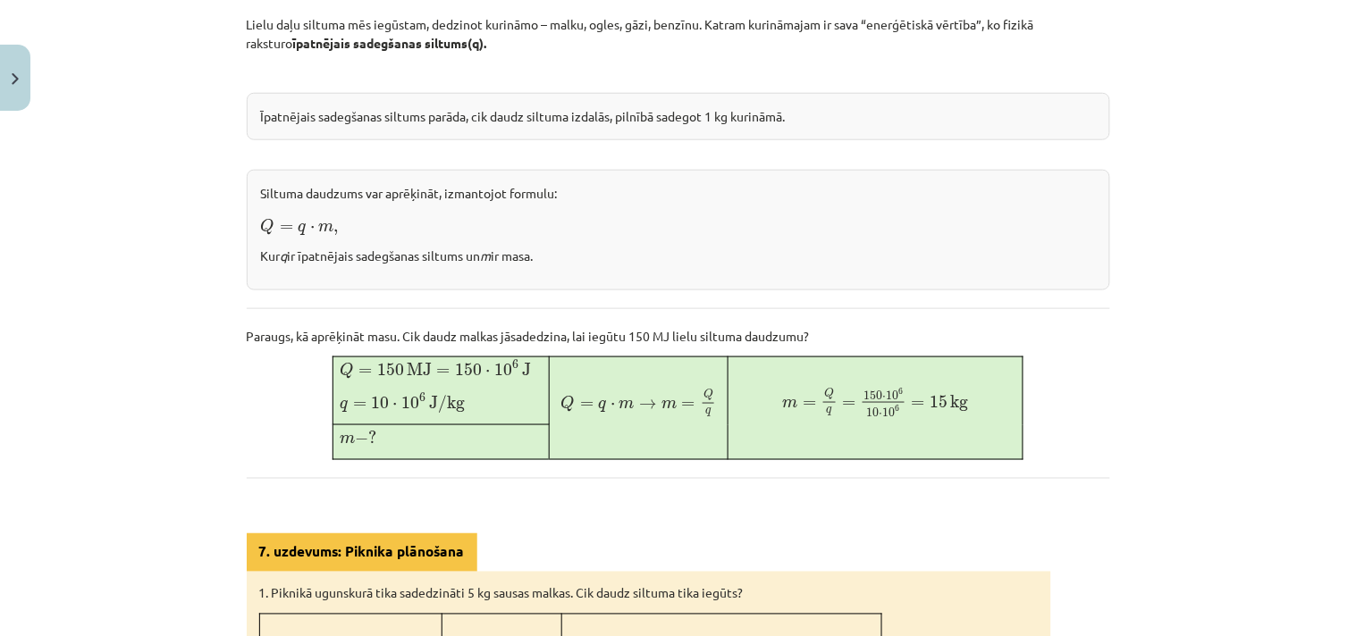
scroll to position [655, 0]
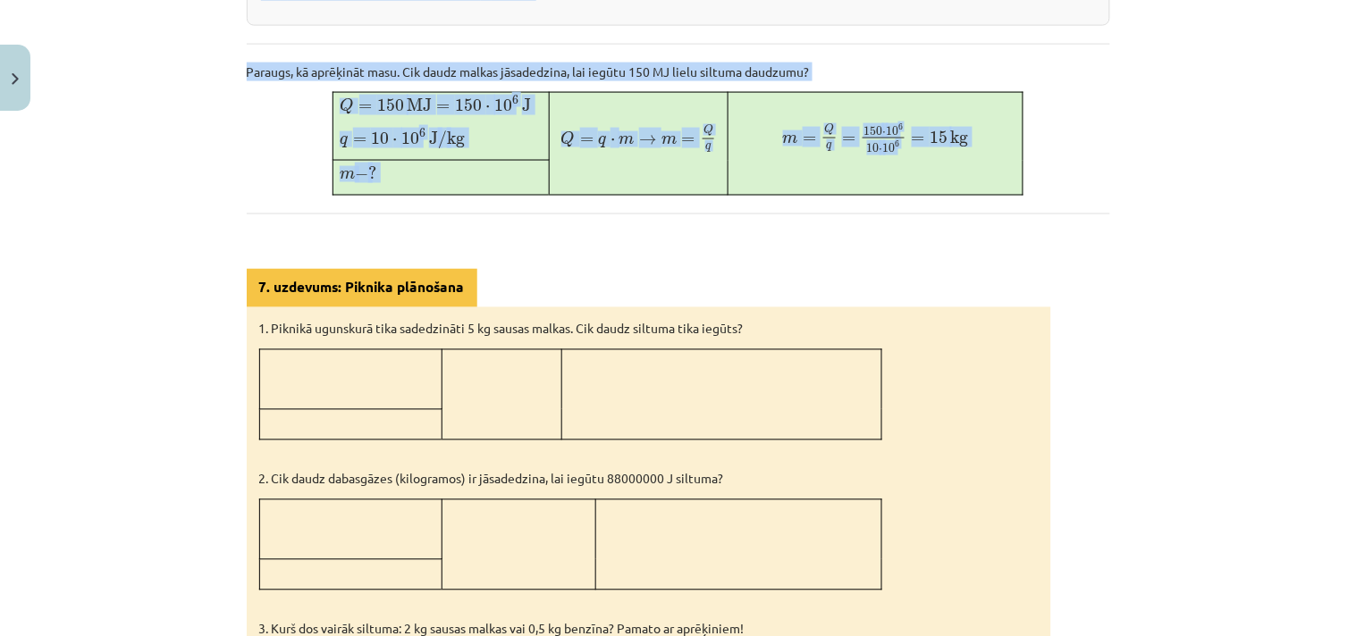
drag, startPoint x: 511, startPoint y: 317, endPoint x: 1051, endPoint y: 198, distance: 552.6
click at [1051, 198] on div "Kurināmais un sadegšanas siltums Lielu daļu siltuma mēs iegūstam, dedzinot kuri…" at bounding box center [678, 238] width 863 height 1147
copy div "Kurināmais un sadegšanas siltums Lielu daļu siltuma mēs iegūstam, dedzinot kuri…"
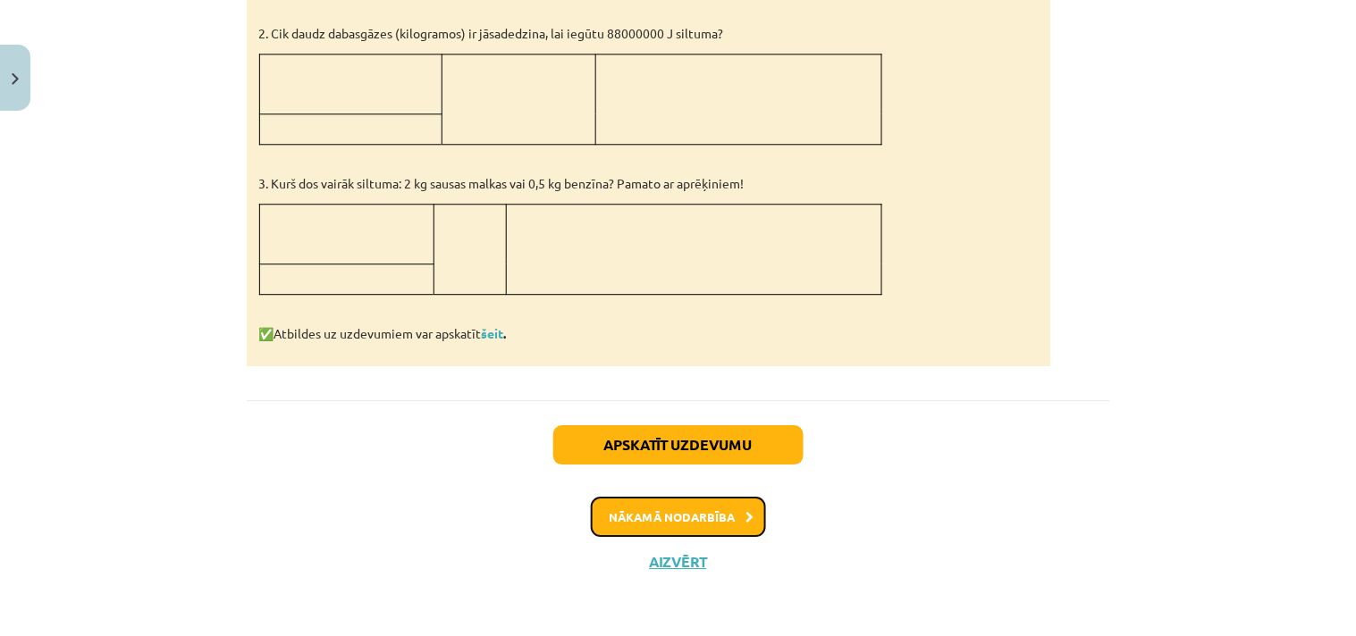
click at [701, 512] on button "Nākamā nodarbība" at bounding box center [678, 517] width 175 height 41
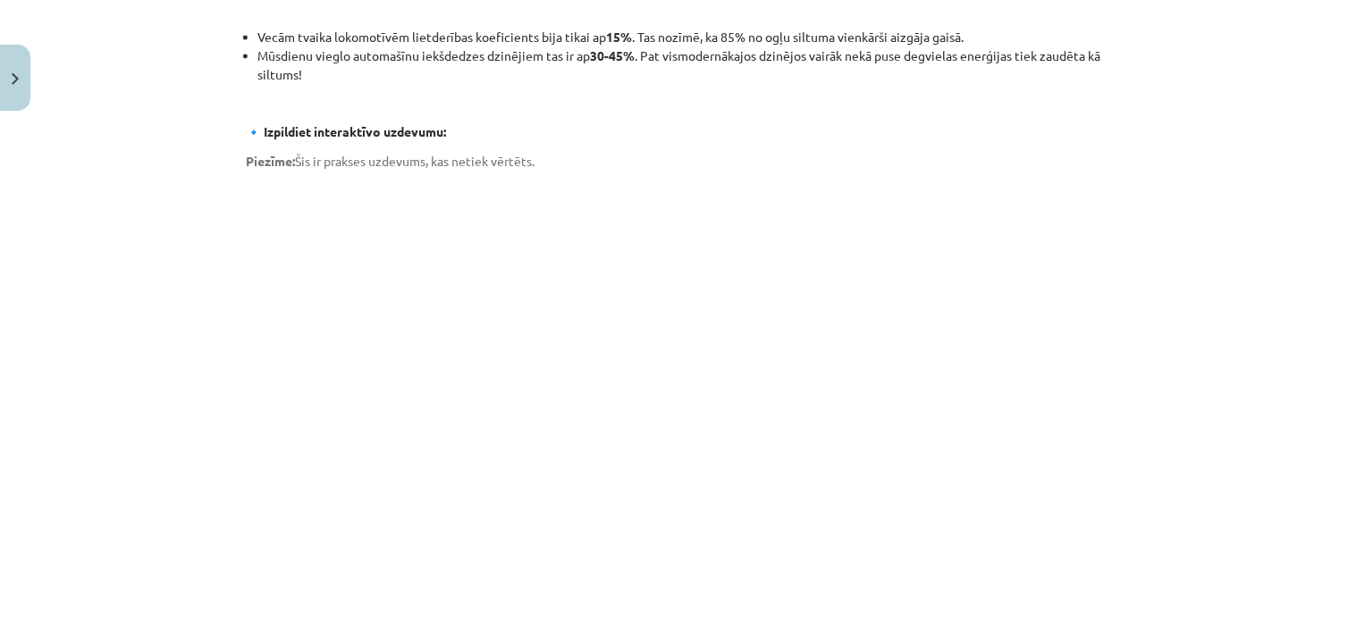
scroll to position [621, 0]
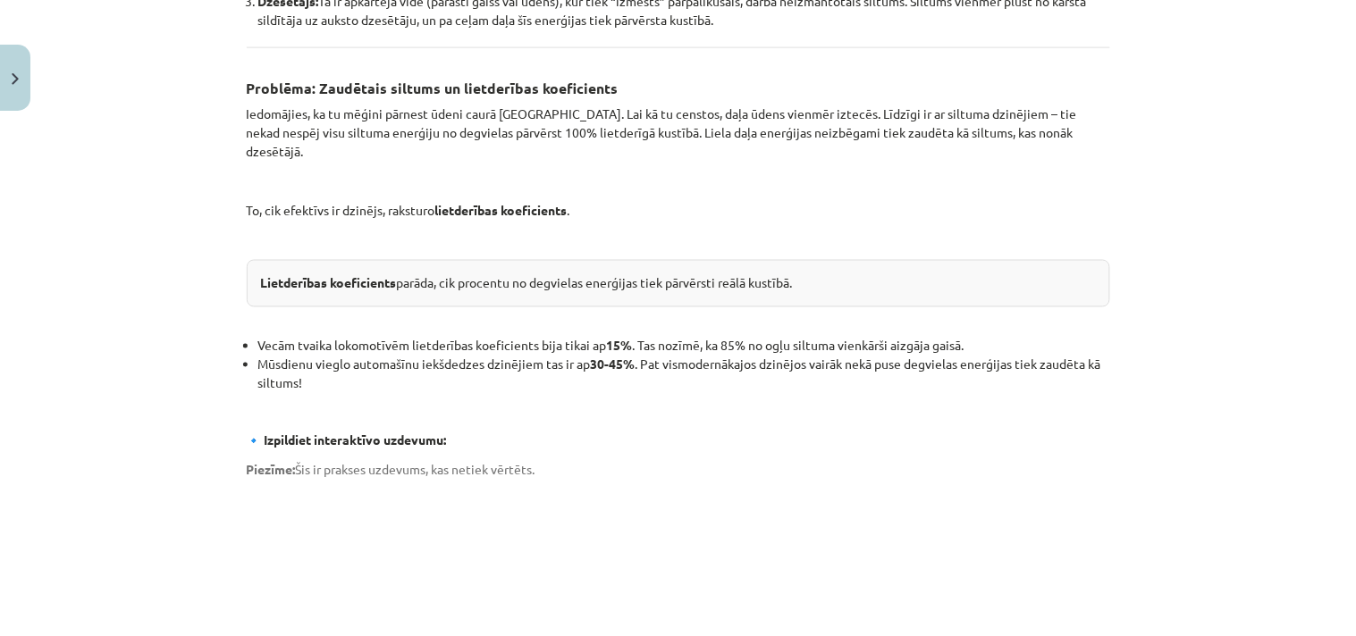
drag, startPoint x: 602, startPoint y: 316, endPoint x: 806, endPoint y: 443, distance: 240.0
click at [806, 443] on div "Siltuma dzinēji Kā degviela automašīnas bākā liek riteņiem griezties? Kā ogles …" at bounding box center [678, 404] width 863 height 1411
copy div "Siltuma dzinēji Kā degviela automašīnas bākā liek riteņiem griezties? Kā ogles …"
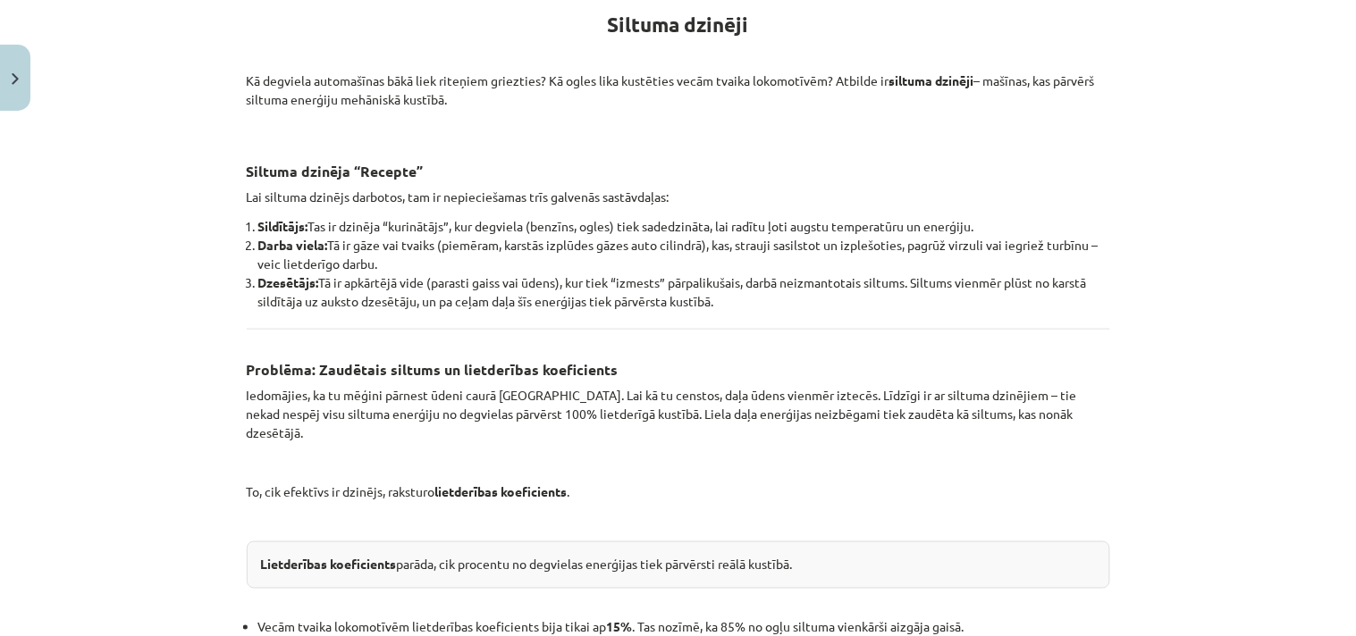
scroll to position [0, 0]
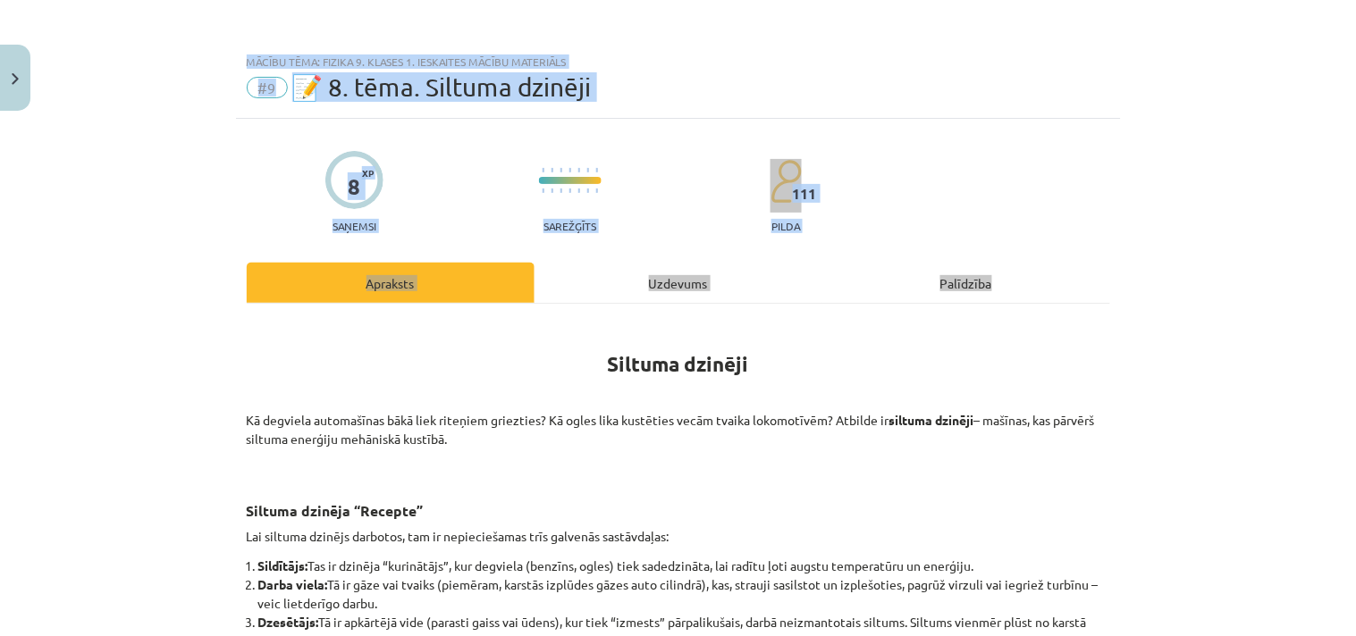
click at [1200, 344] on div "Mācību tēma: Fizika 9. klases 1. ieskaites mācību materiāls #9 📝 8. tēma. Siltu…" at bounding box center [678, 318] width 1356 height 636
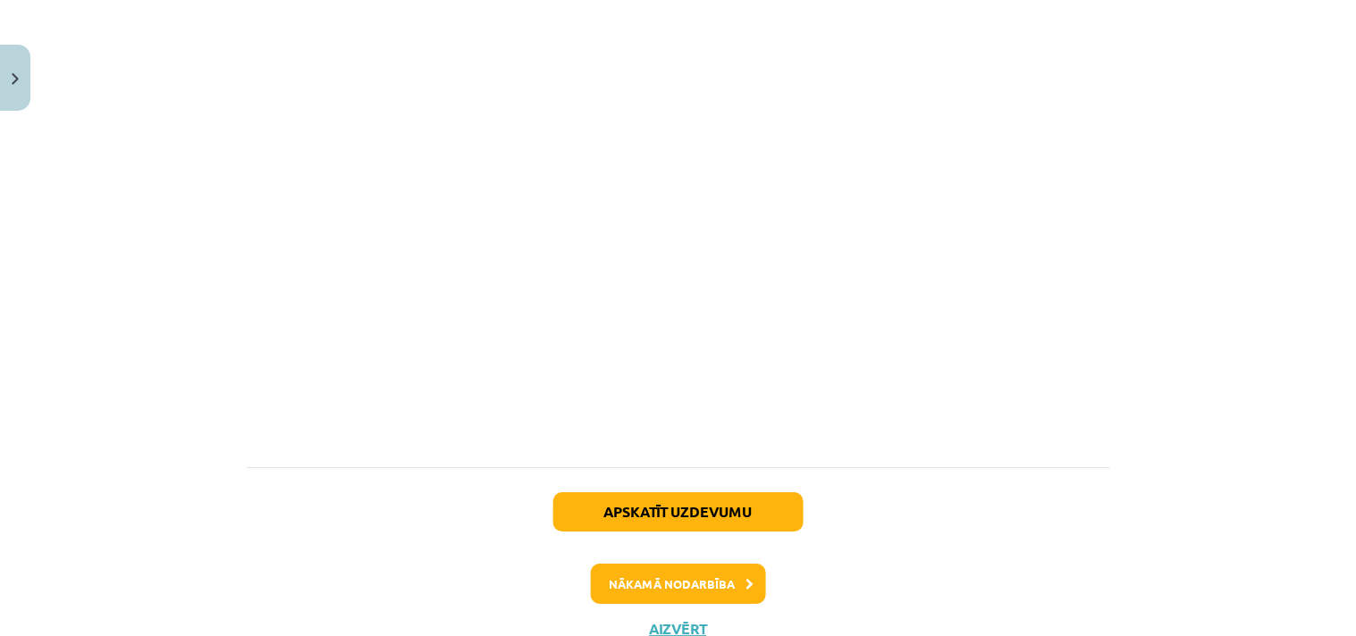
scroll to position [1337, 0]
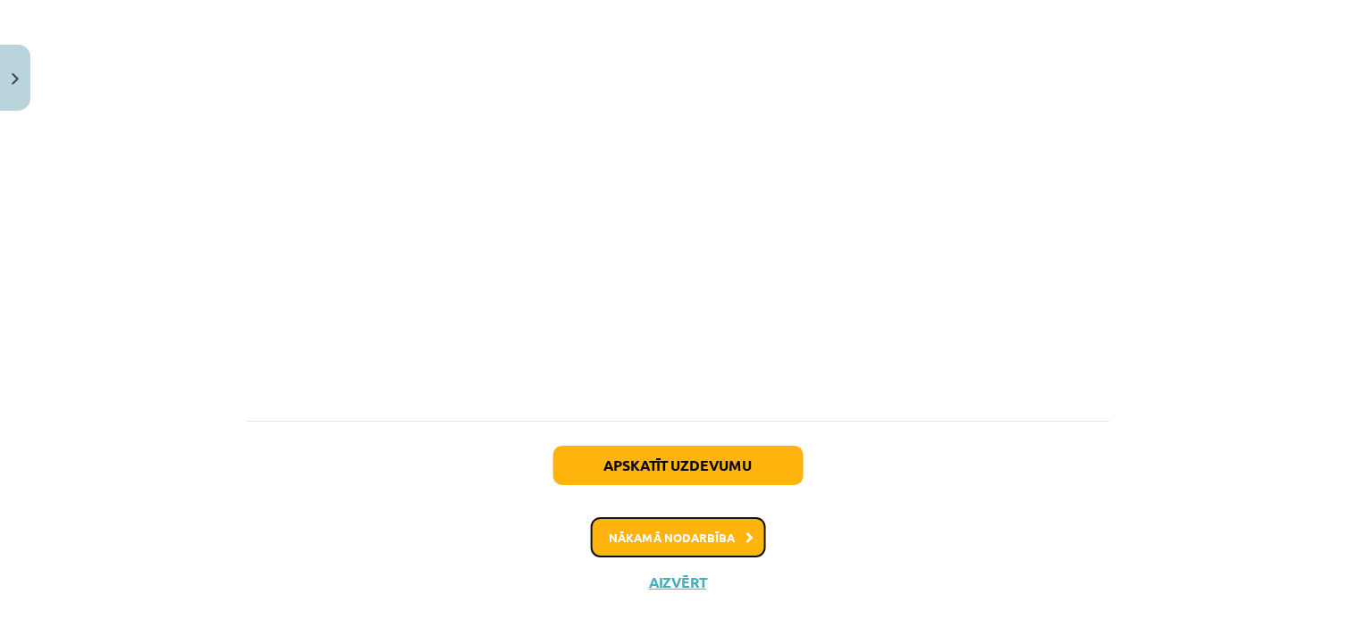
click at [676, 517] on button "Nākamā nodarbība" at bounding box center [678, 537] width 175 height 41
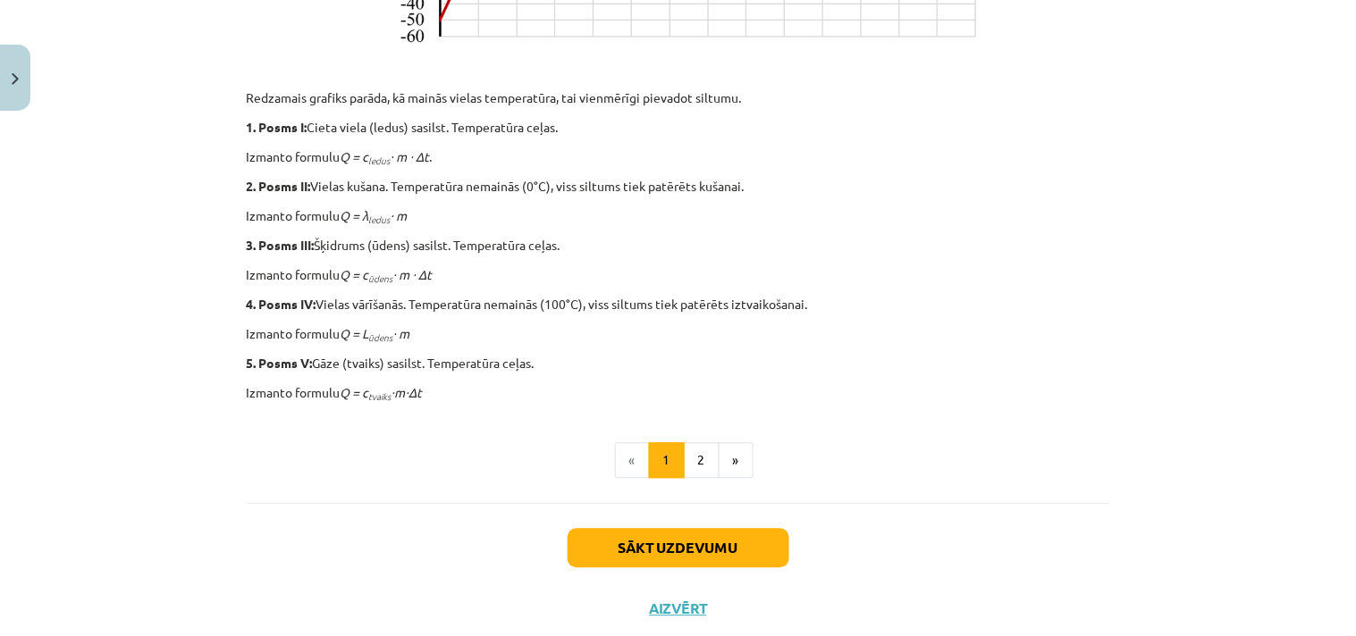
scroll to position [881, 0]
